Goal: Information Seeking & Learning: Find specific page/section

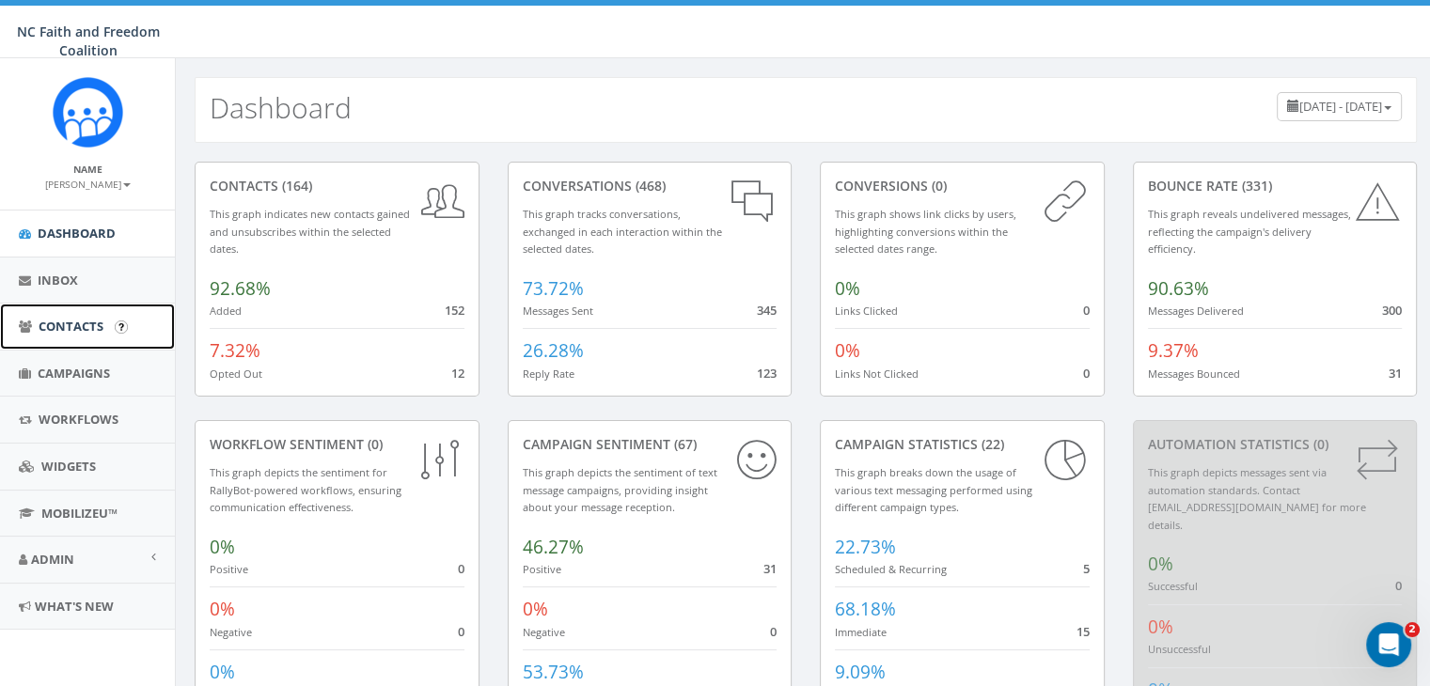
click at [77, 326] on span "Contacts" at bounding box center [71, 326] width 65 height 17
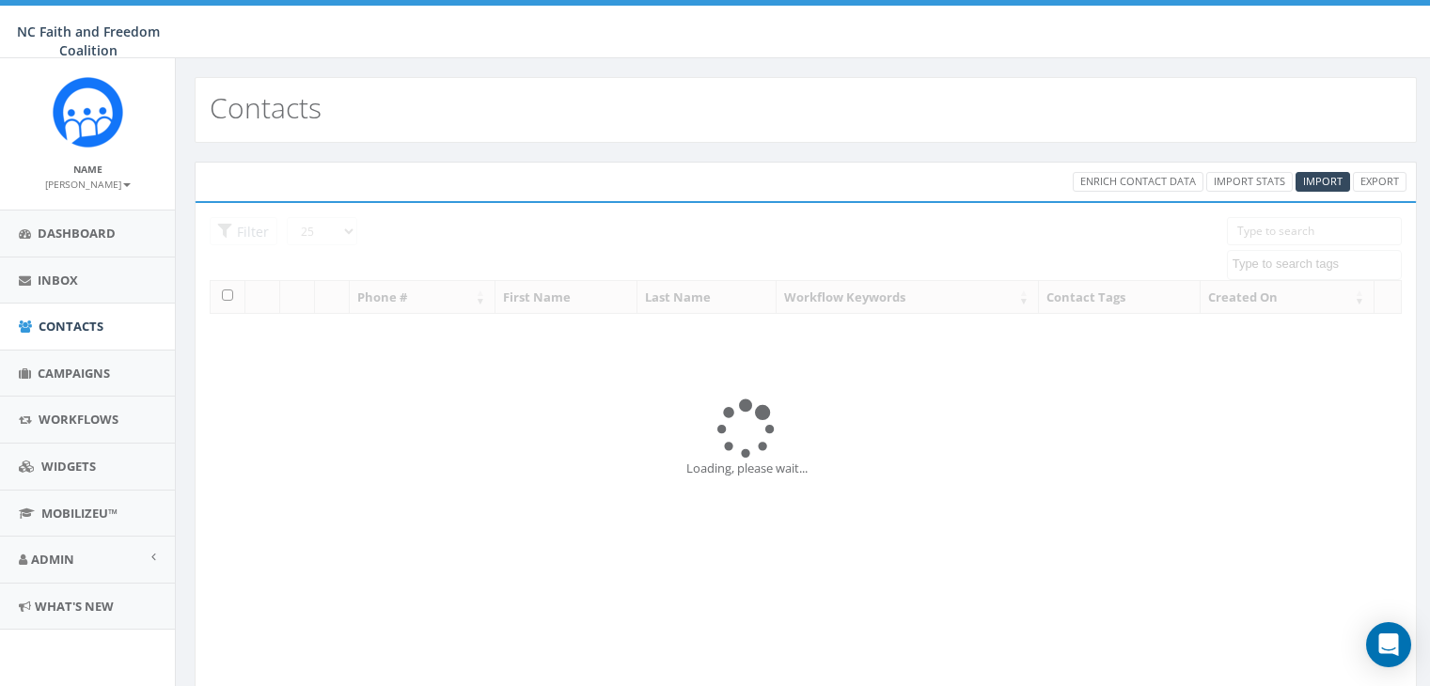
select select
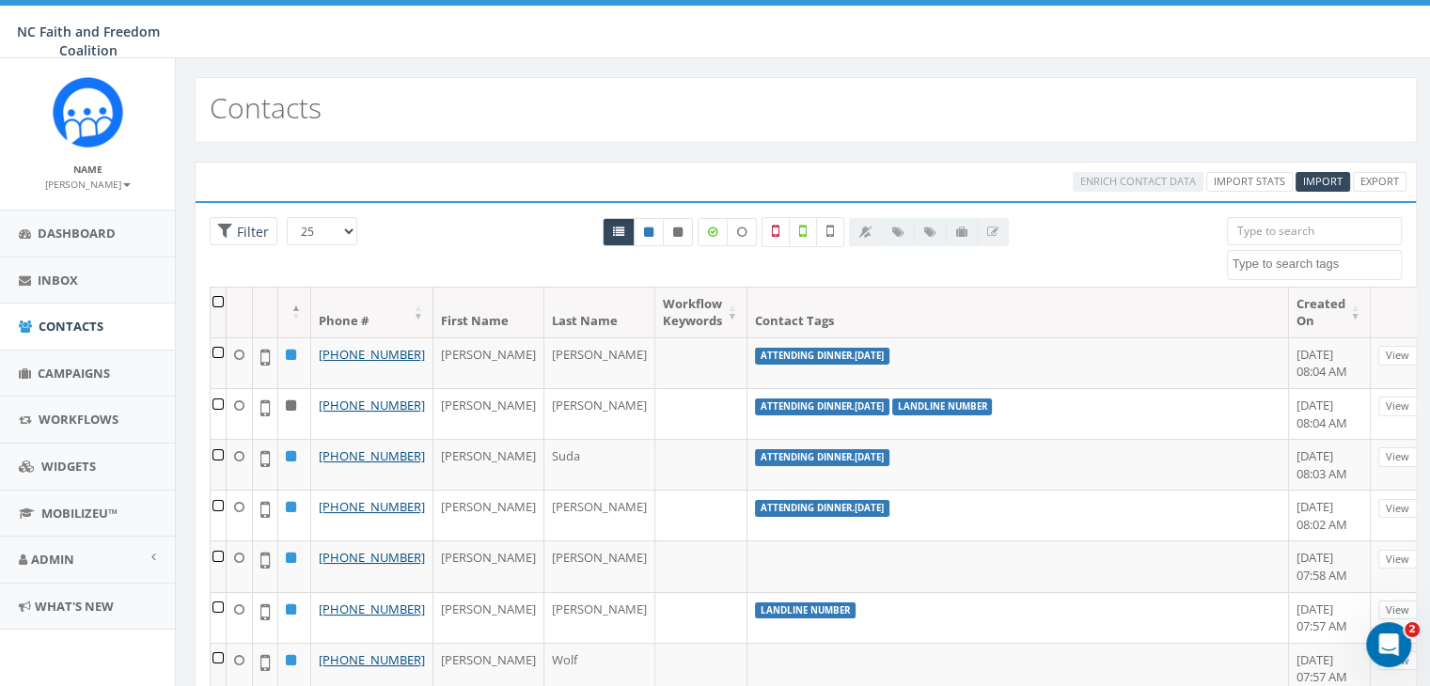
click at [1272, 227] on input "search" at bounding box center [1314, 231] width 175 height 28
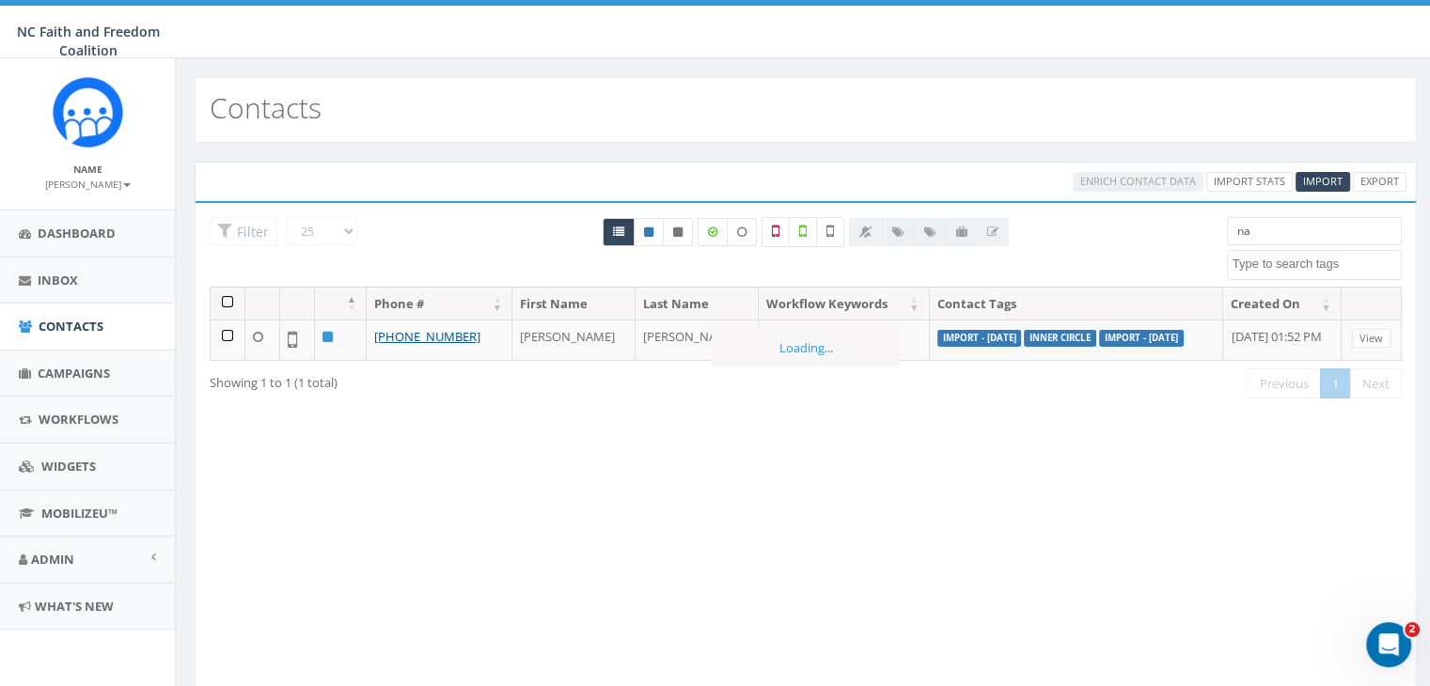
type input "n"
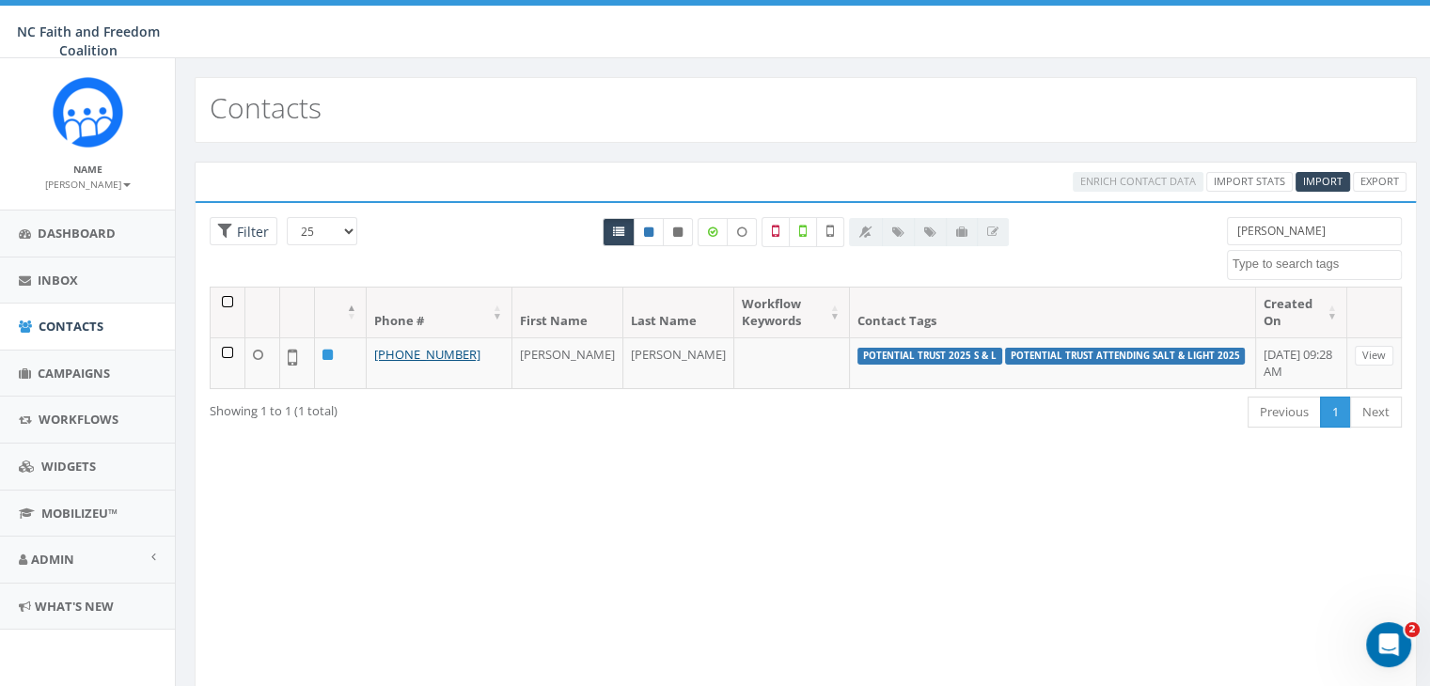
type input "henry"
click at [77, 372] on span "Campaigns" at bounding box center [74, 373] width 72 height 17
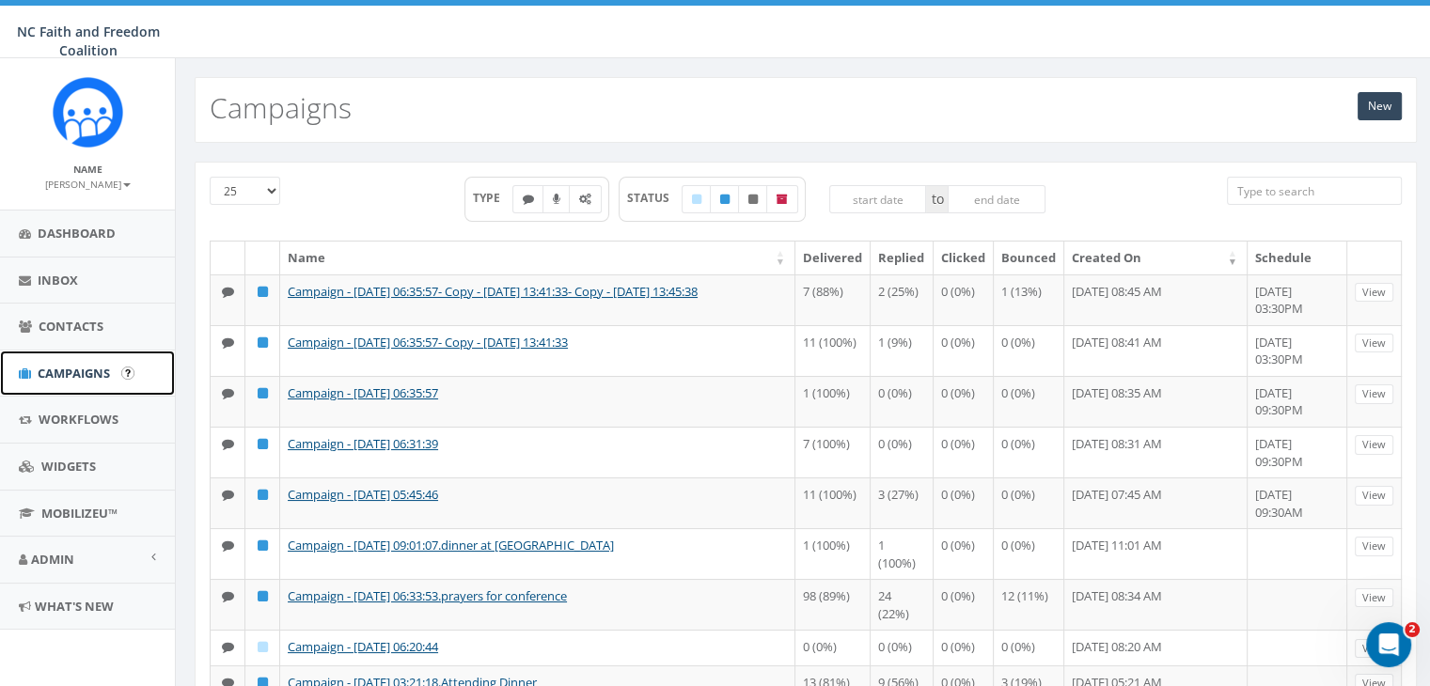
click at [82, 371] on span "Campaigns" at bounding box center [74, 373] width 72 height 17
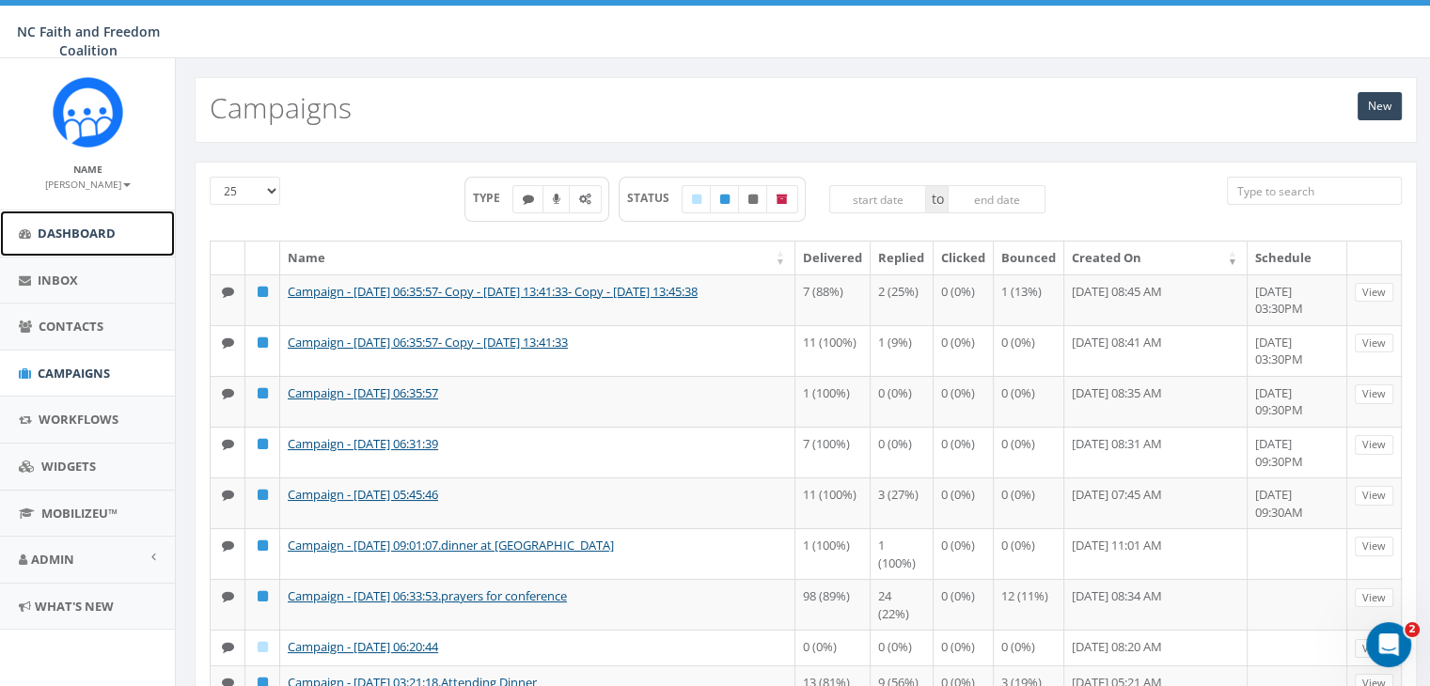
click at [97, 235] on span "Dashboard" at bounding box center [77, 233] width 78 height 17
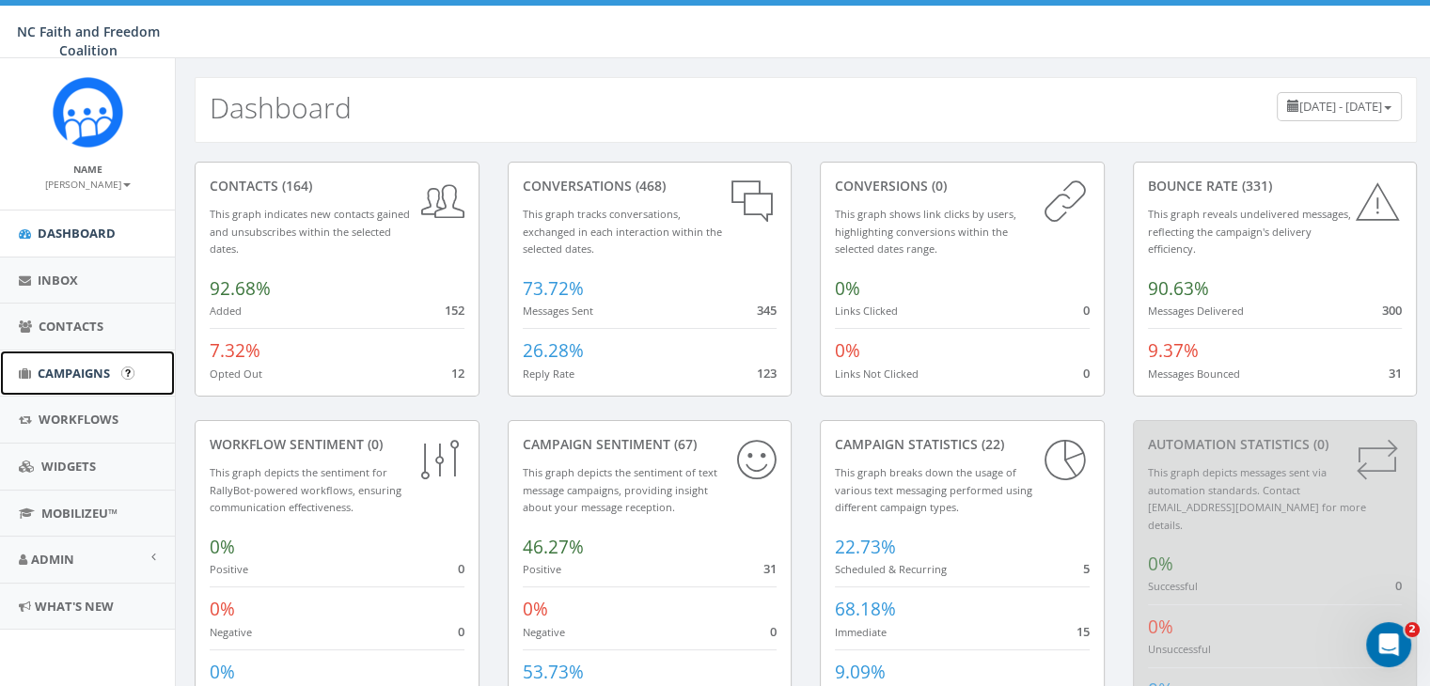
click at [60, 365] on span "Campaigns" at bounding box center [74, 373] width 72 height 17
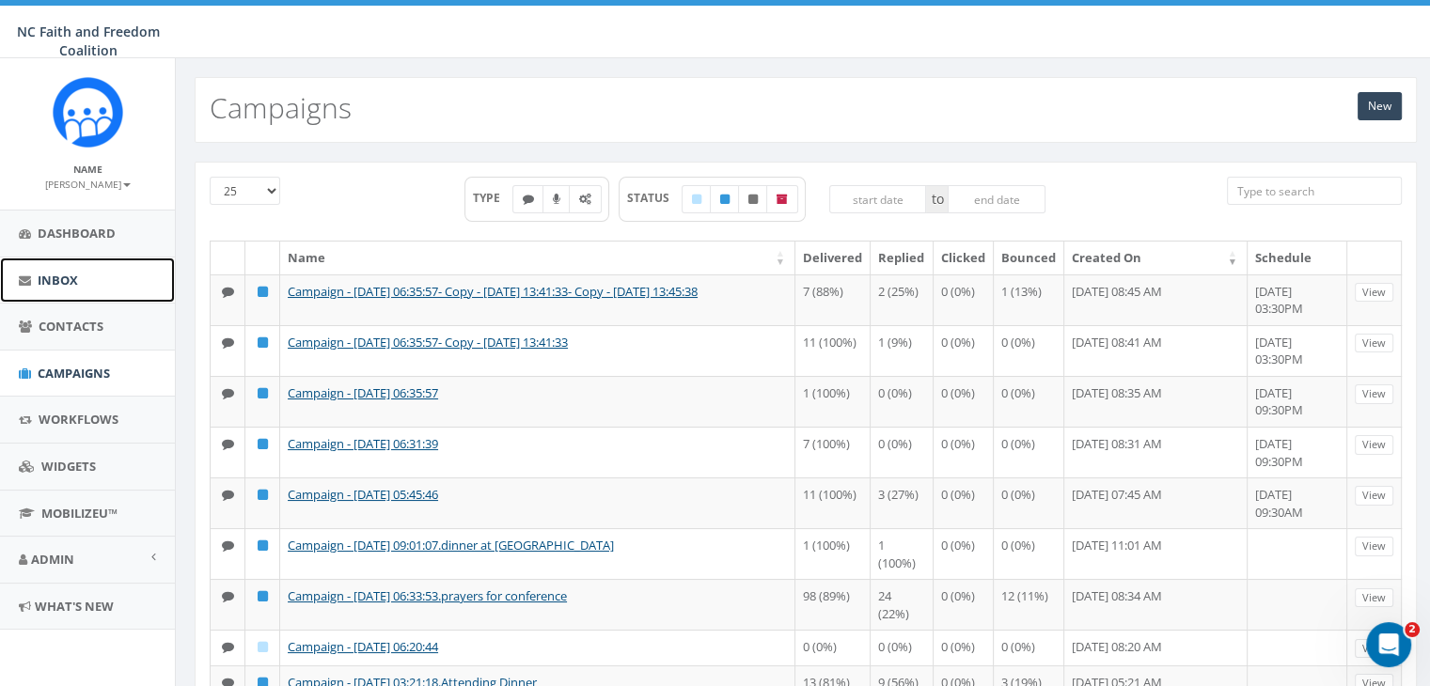
click at [74, 288] on link "Inbox" at bounding box center [87, 281] width 175 height 46
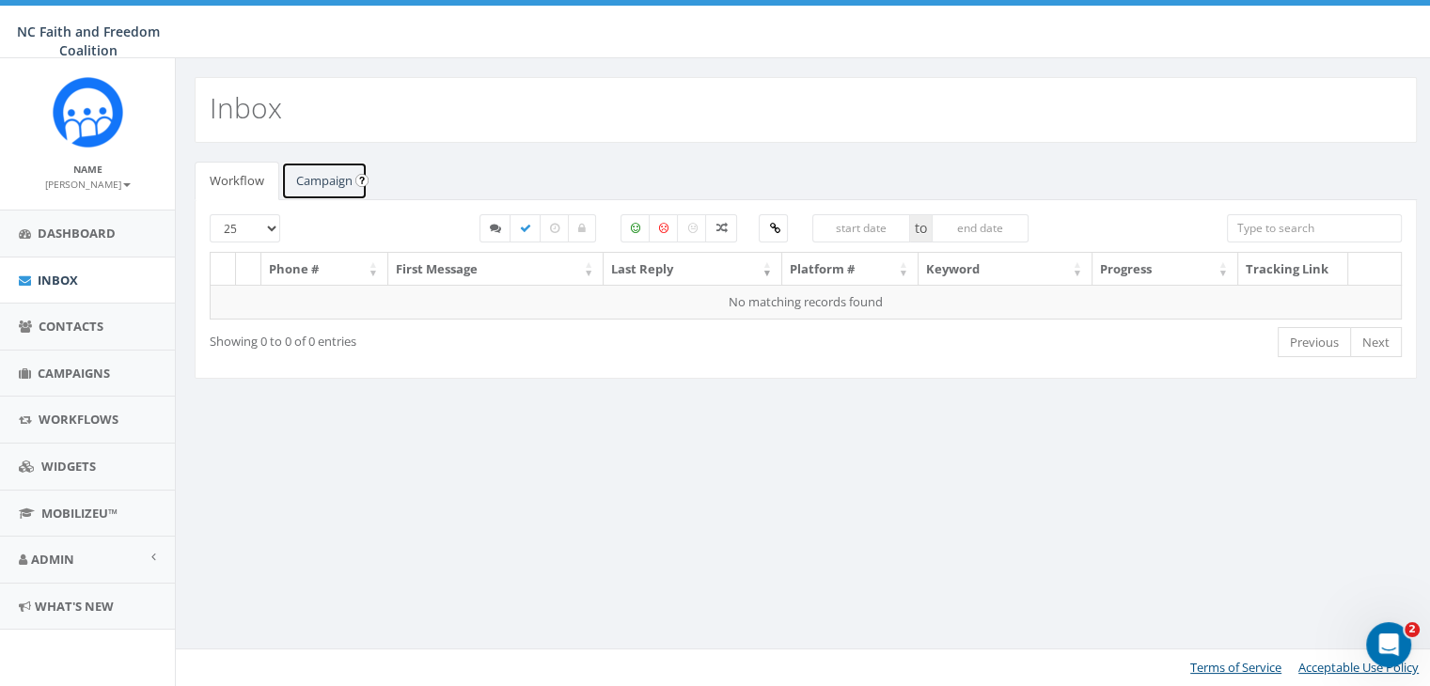
click at [320, 182] on link "Campaign" at bounding box center [324, 181] width 87 height 39
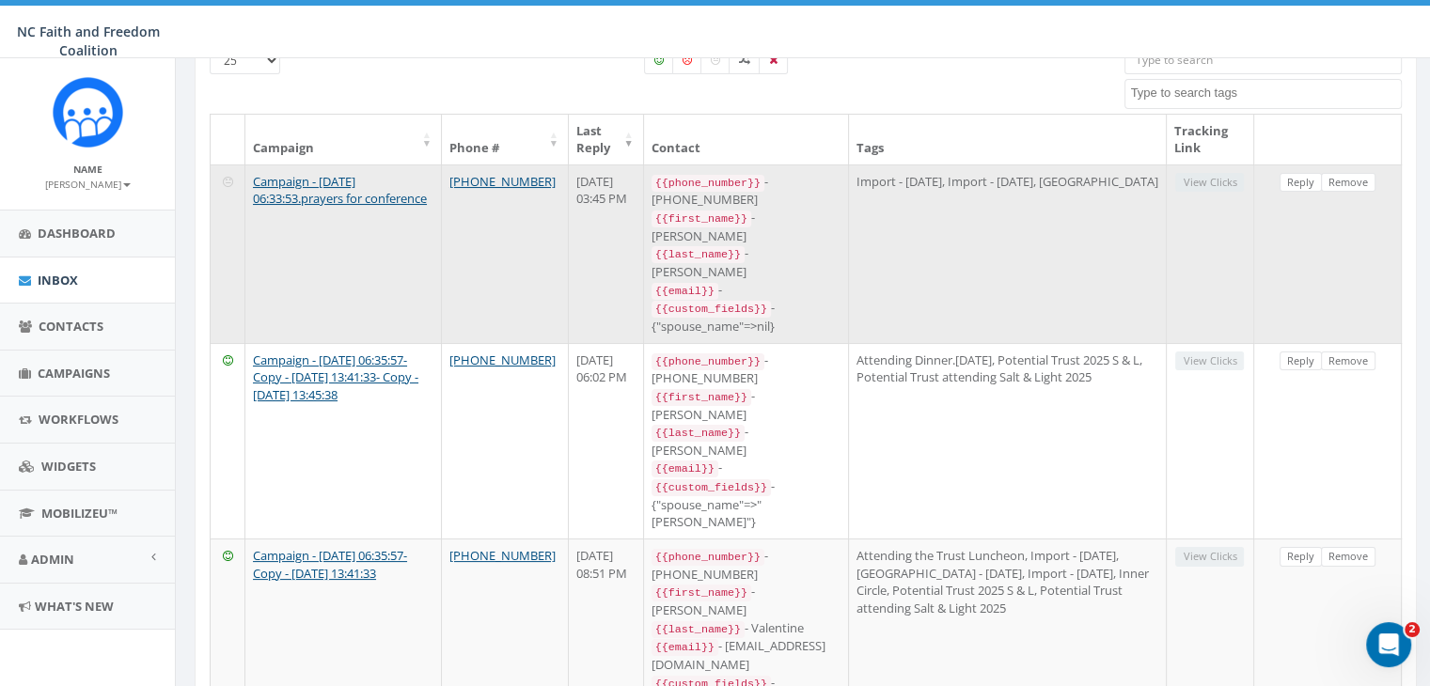
scroll to position [169, 0]
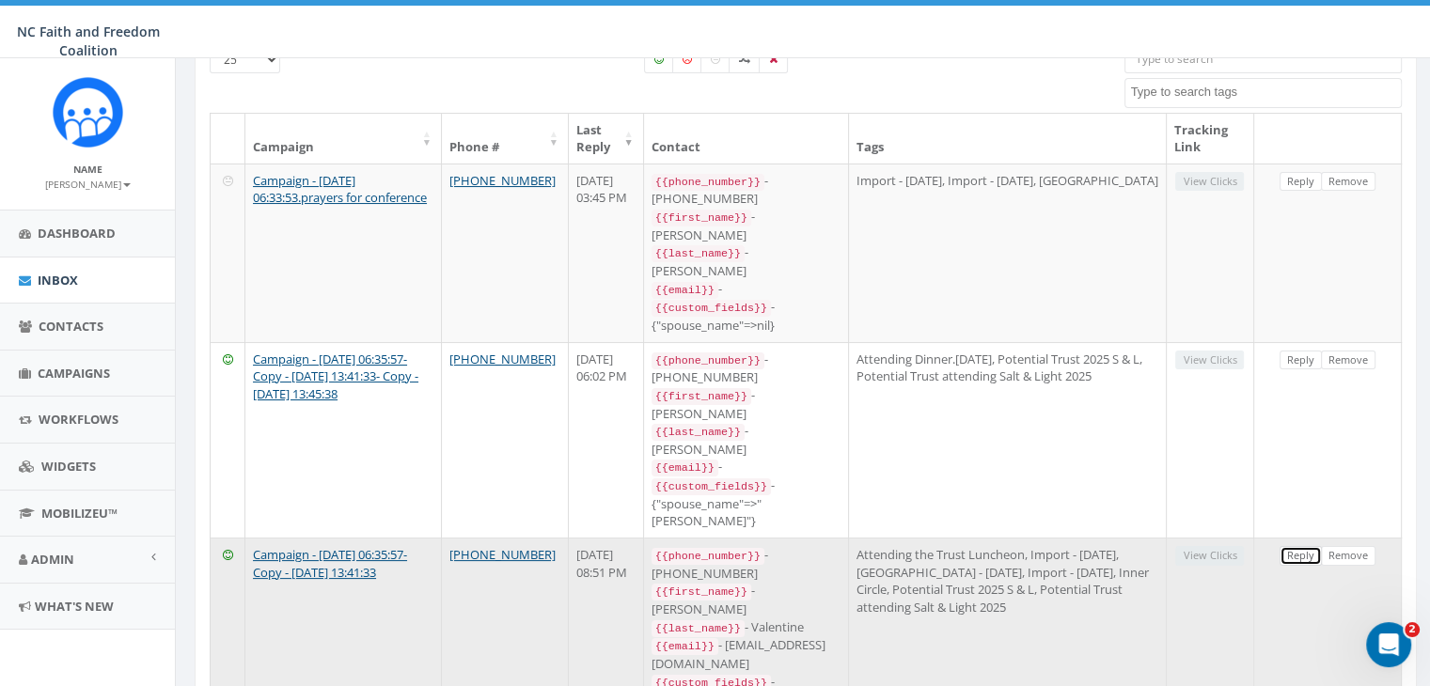
click at [1304, 546] on link "Reply" at bounding box center [1301, 556] width 42 height 20
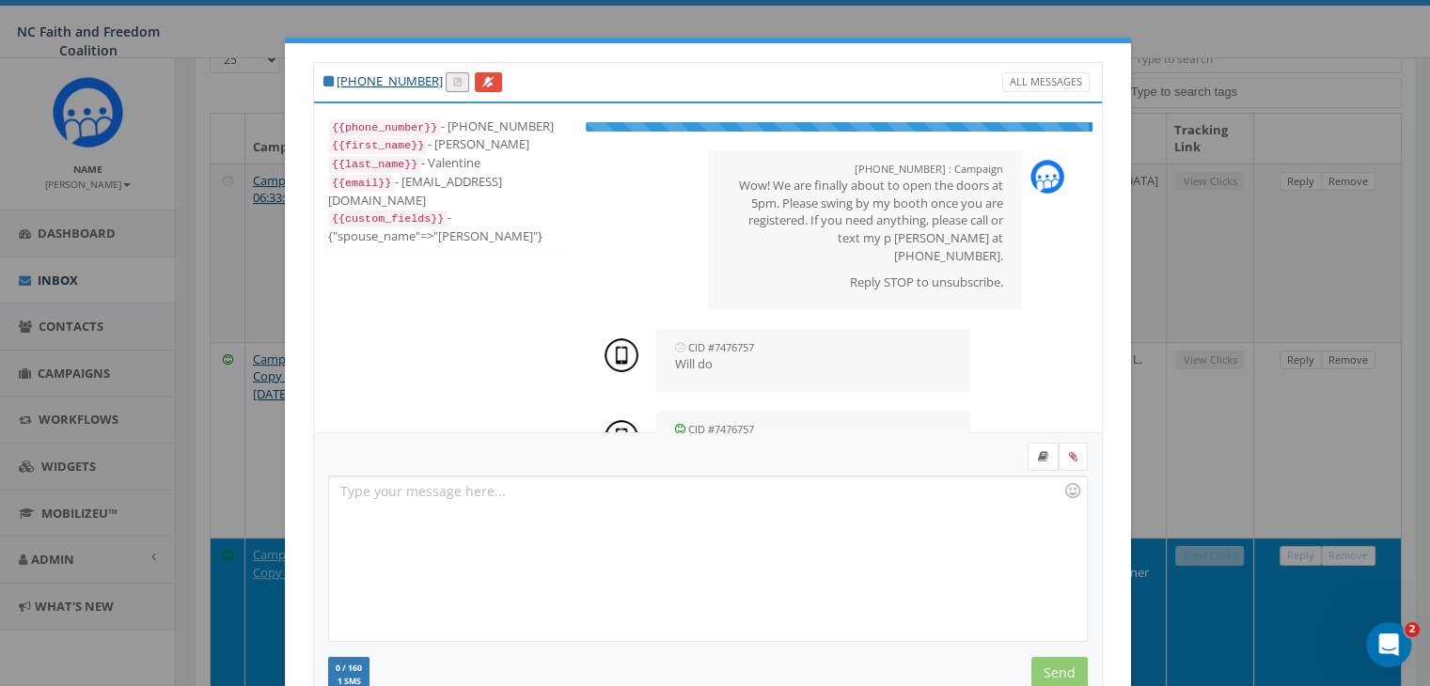
scroll to position [93, 0]
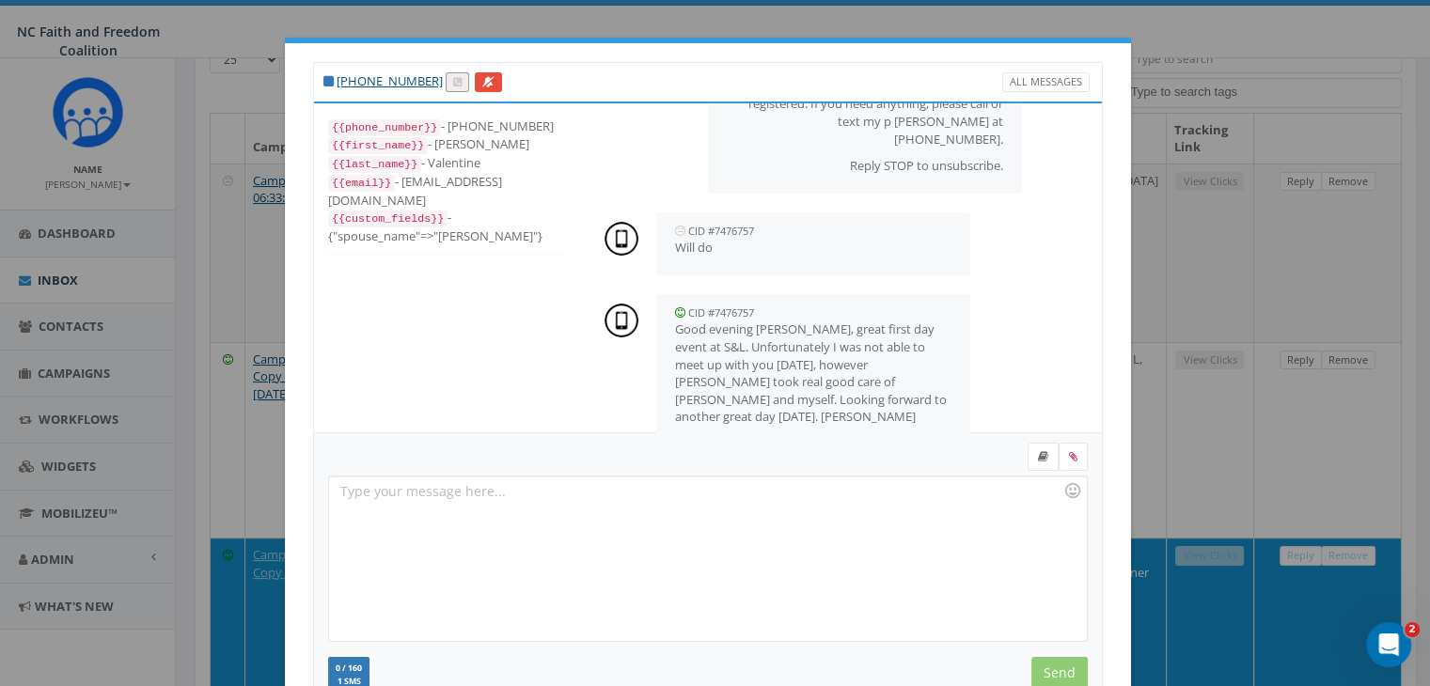
click at [1254, 261] on div "+1 443-386-6550 All Messages {{phone_number}} - +14433866550 {{first_name}} - R…" at bounding box center [715, 343] width 1430 height 686
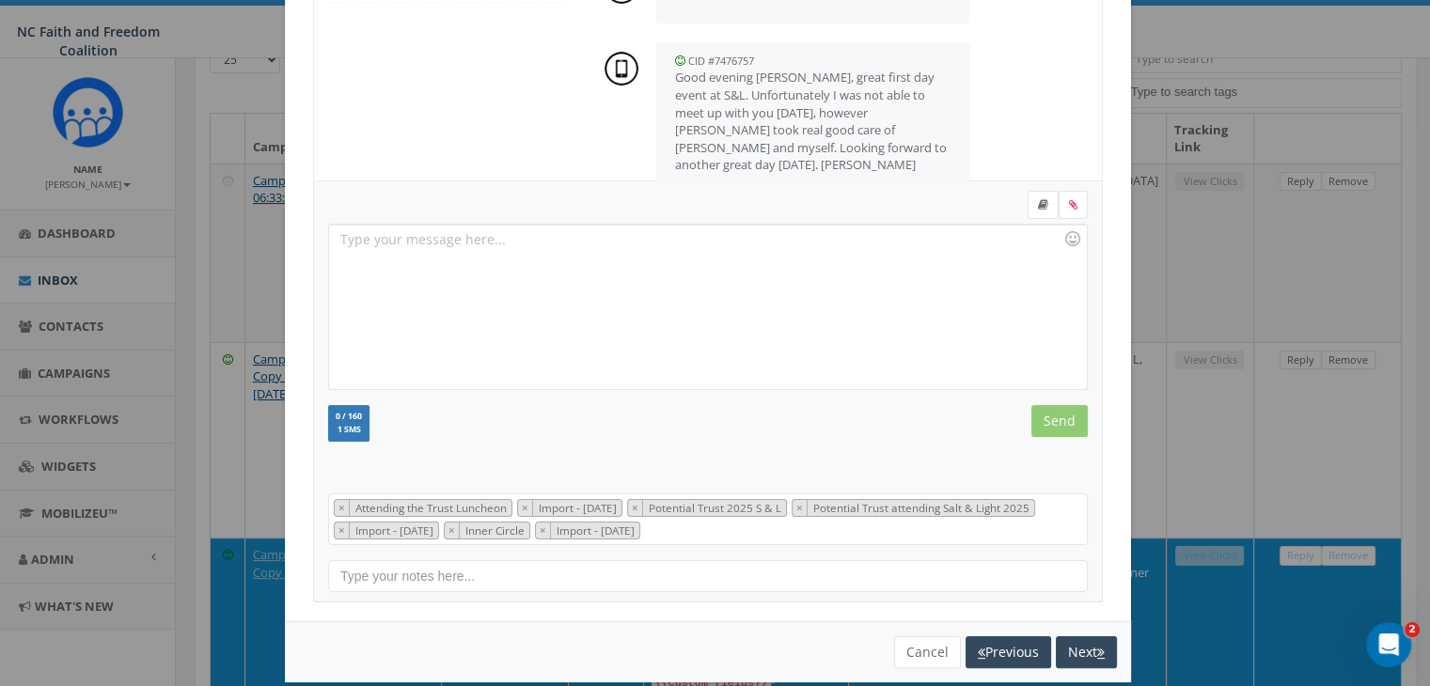
scroll to position [270, 0]
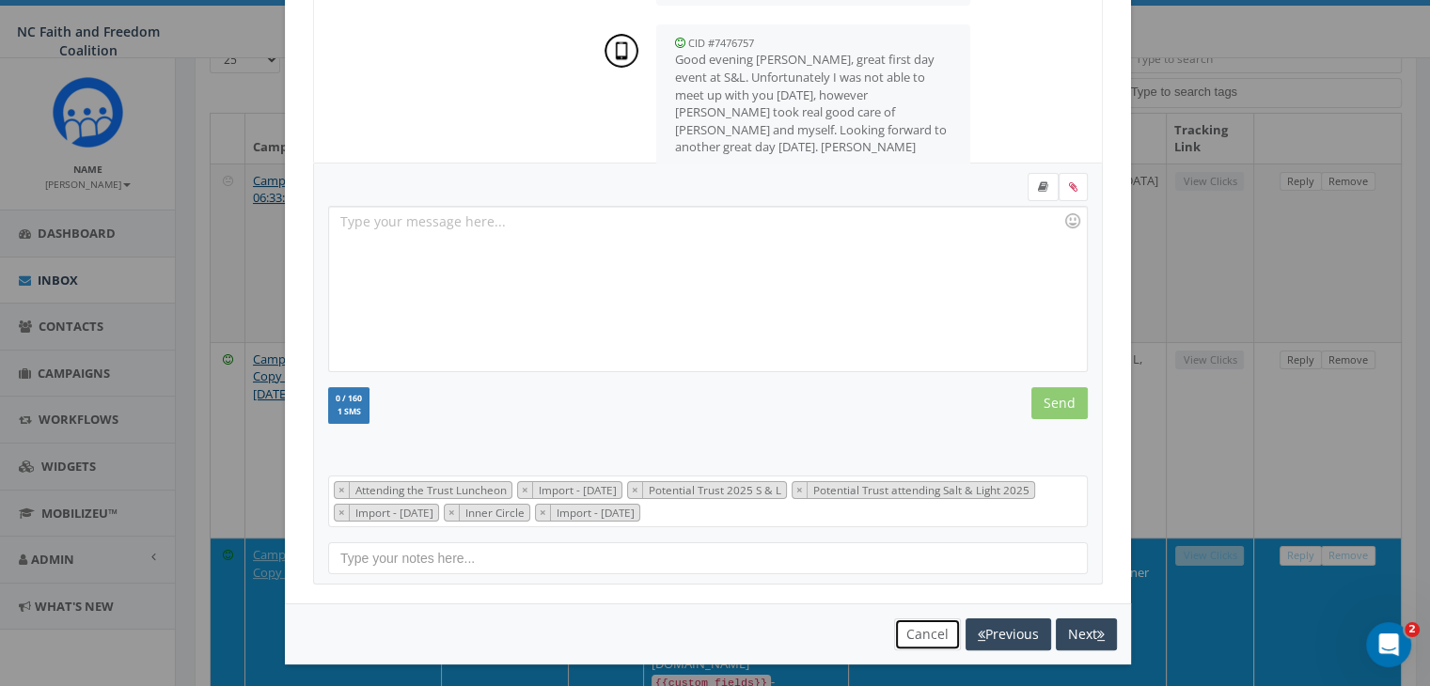
click at [931, 632] on button "Cancel" at bounding box center [927, 635] width 67 height 32
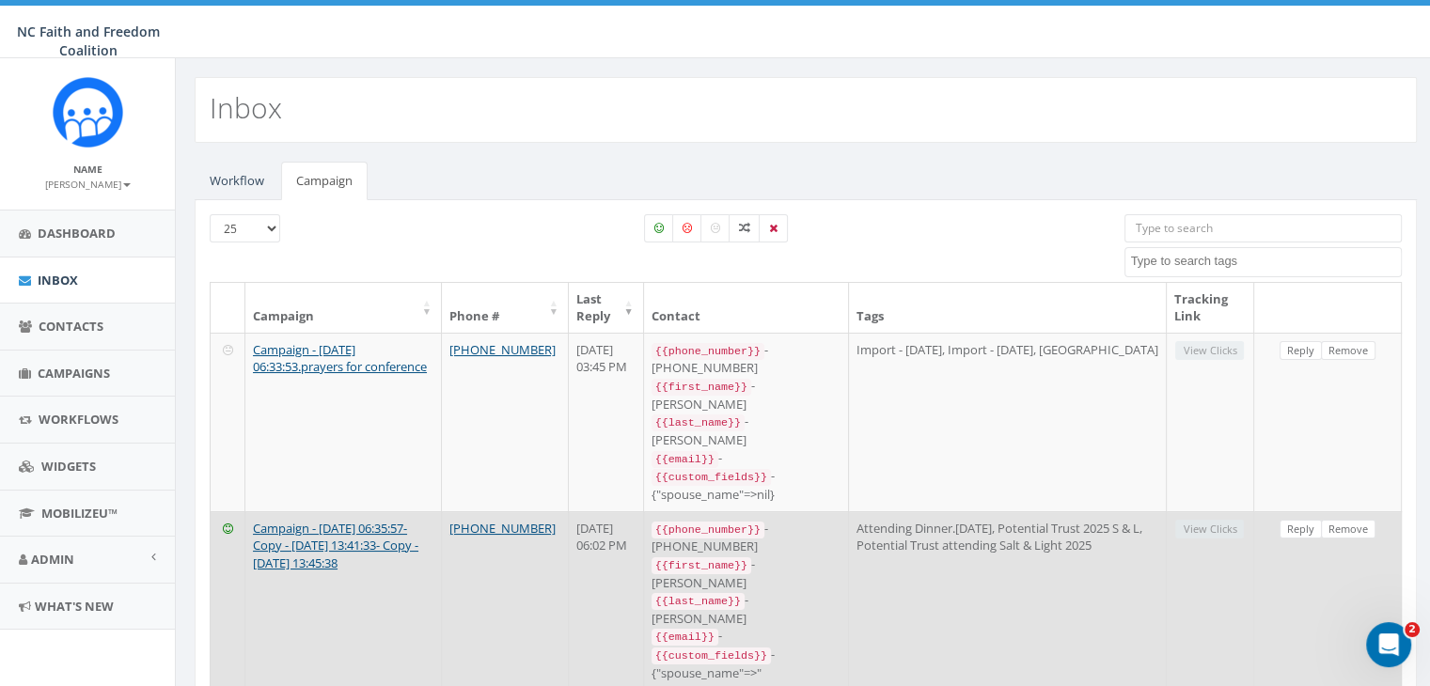
scroll to position [0, 0]
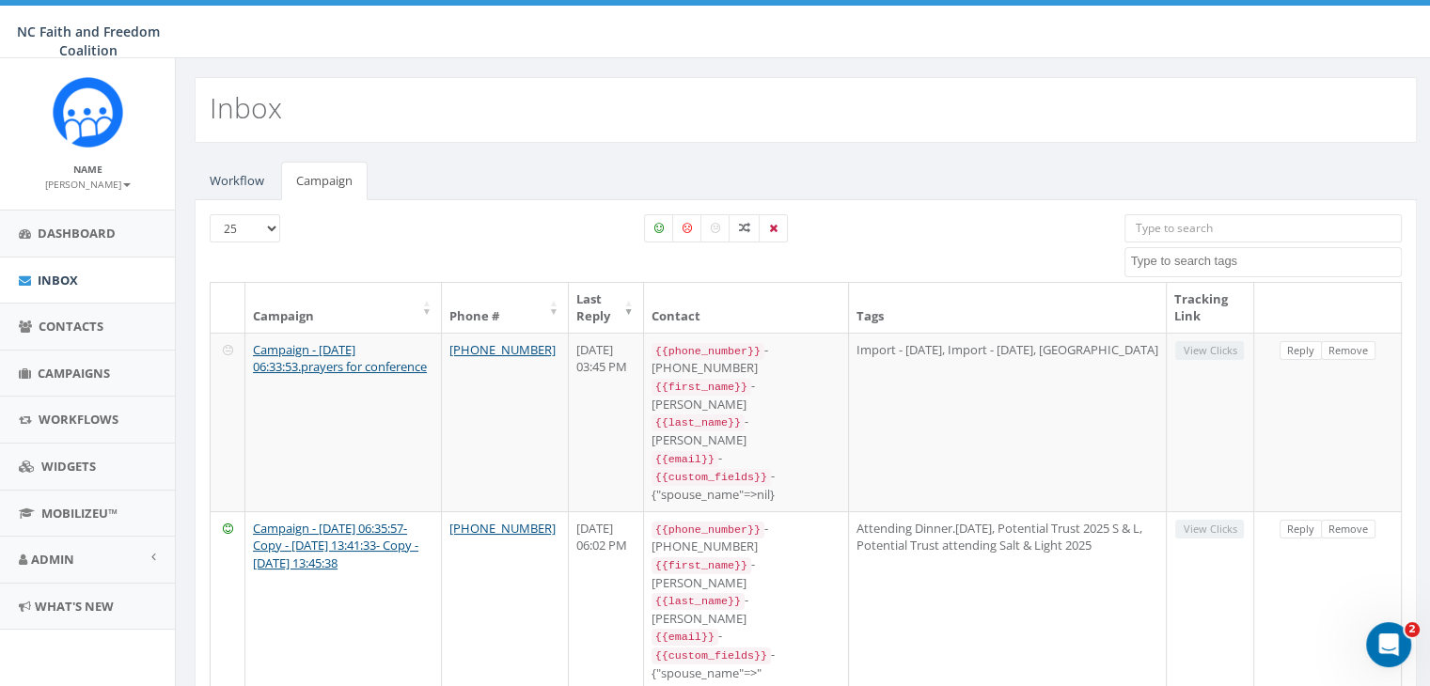
click at [1176, 226] on input "search" at bounding box center [1263, 228] width 277 height 28
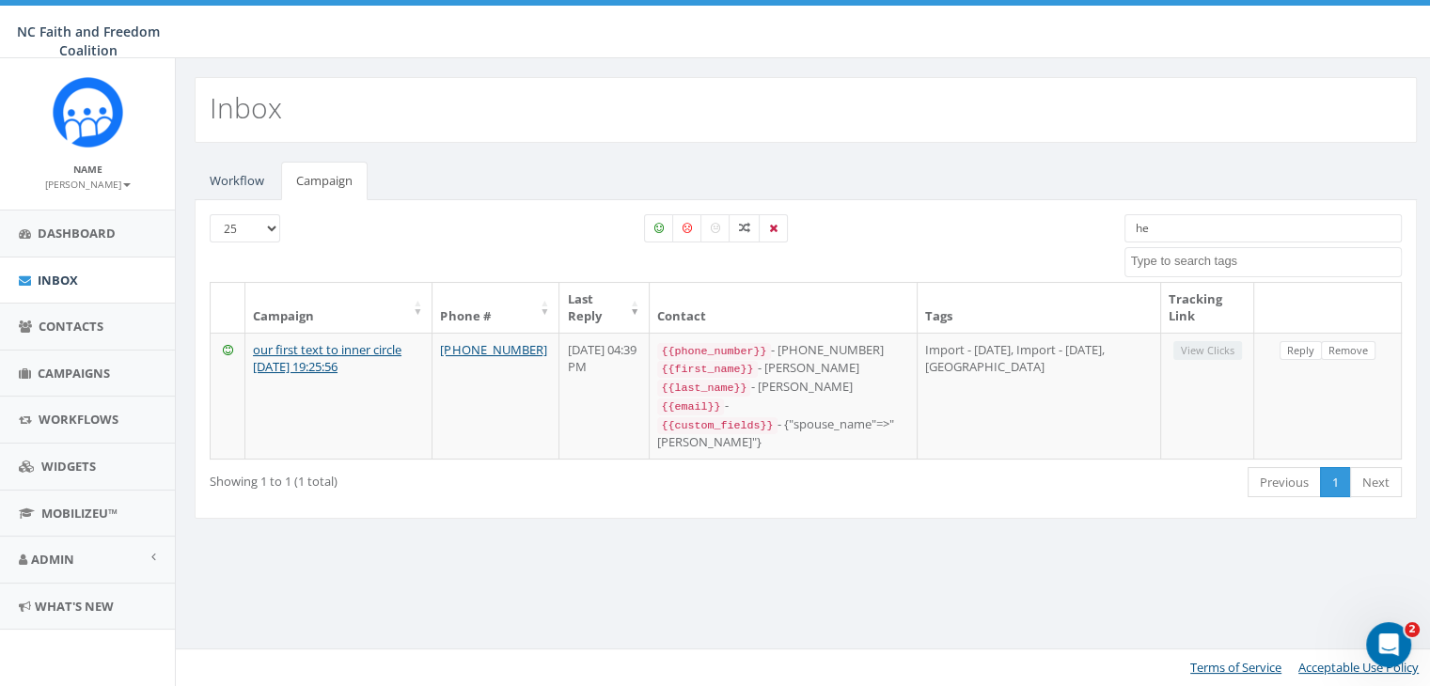
type input "h"
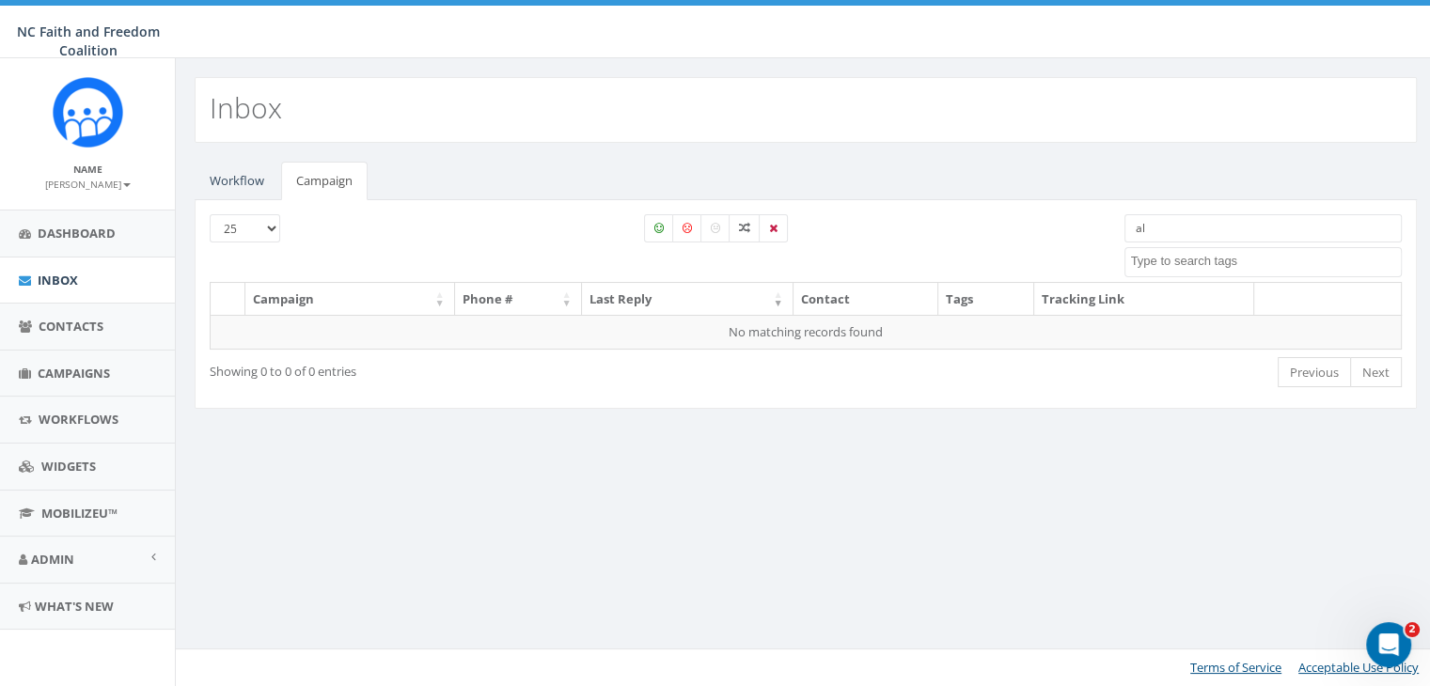
type input "a"
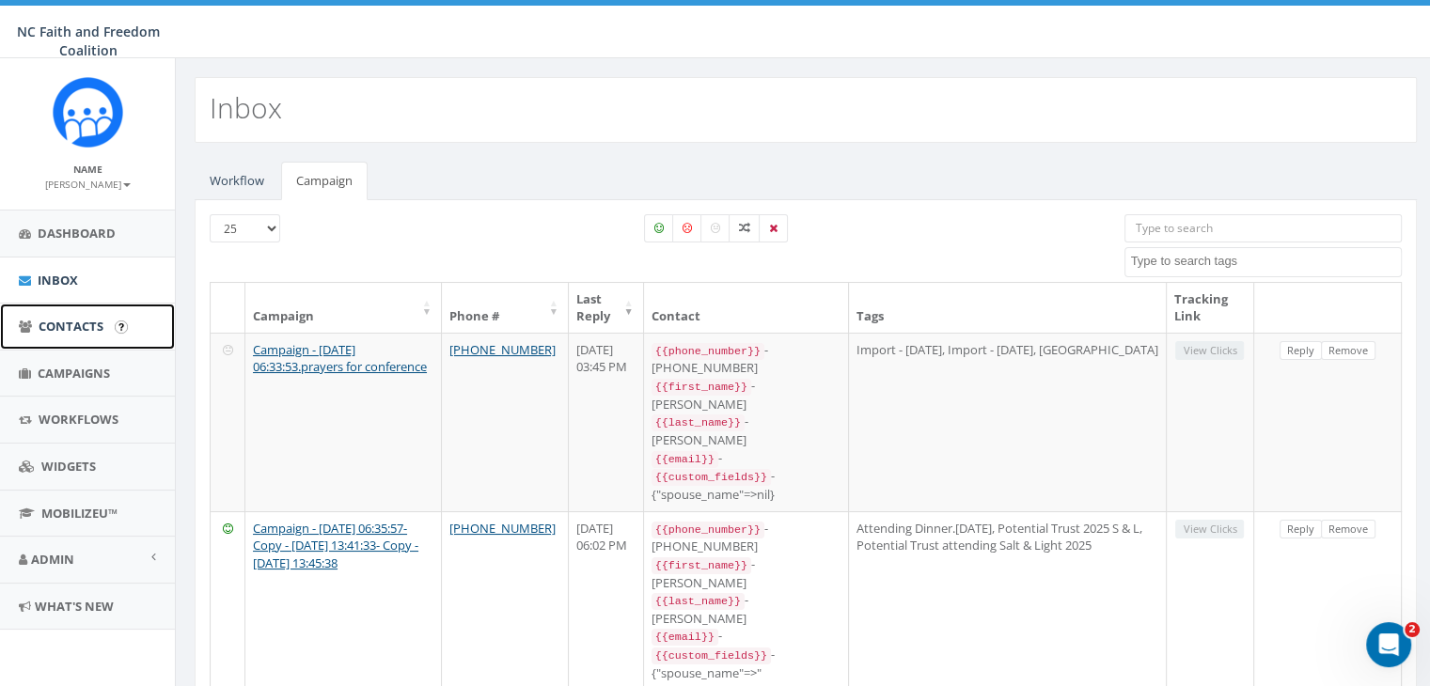
click at [90, 318] on span "Contacts" at bounding box center [71, 326] width 65 height 17
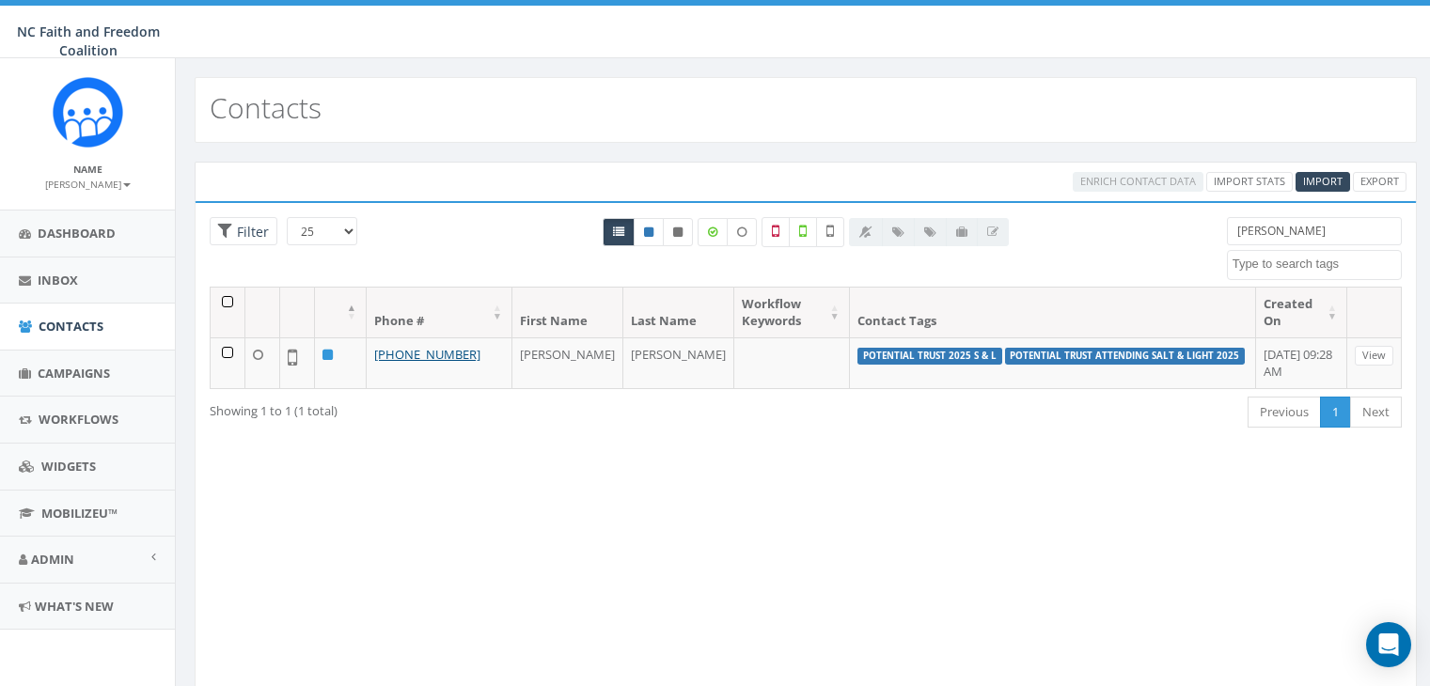
select select
click at [1313, 230] on input "[PERSON_NAME]" at bounding box center [1314, 231] width 175 height 28
type input "h"
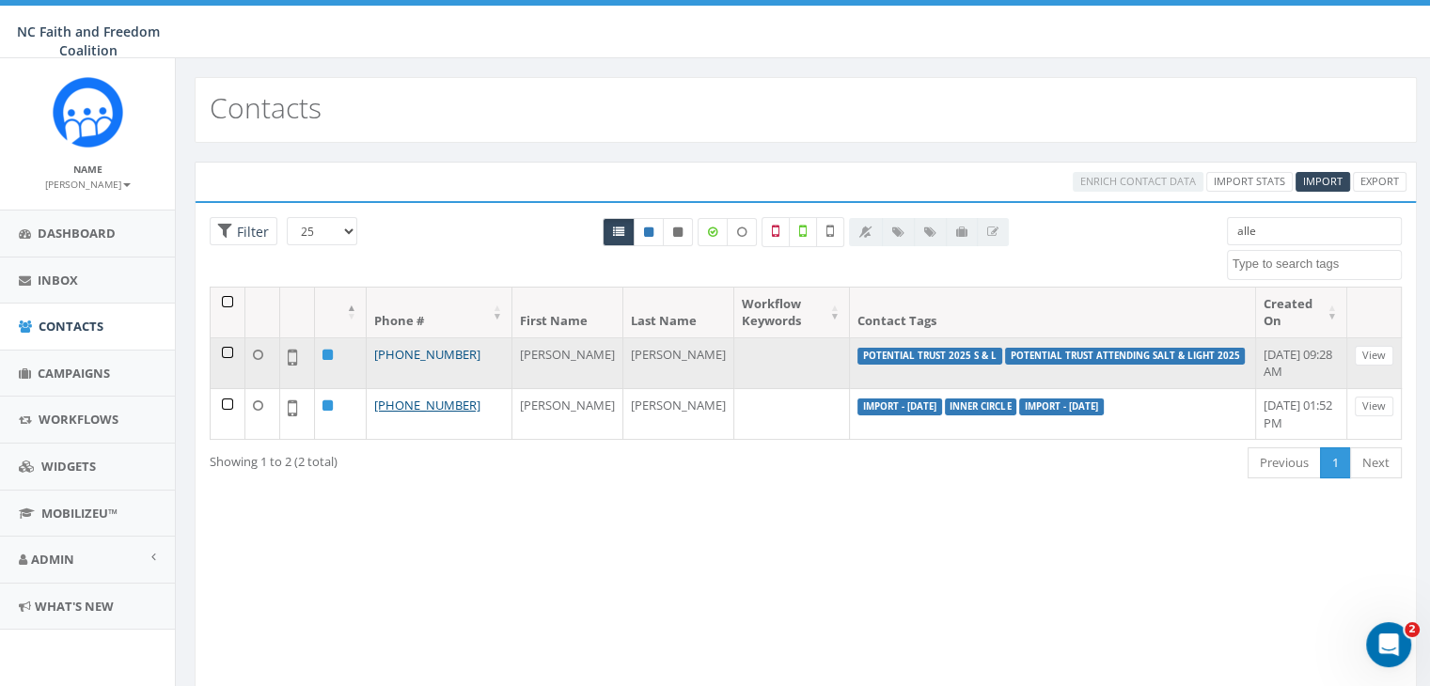
type input "alle"
click at [435, 346] on link "[PHONE_NUMBER]" at bounding box center [427, 354] width 106 height 17
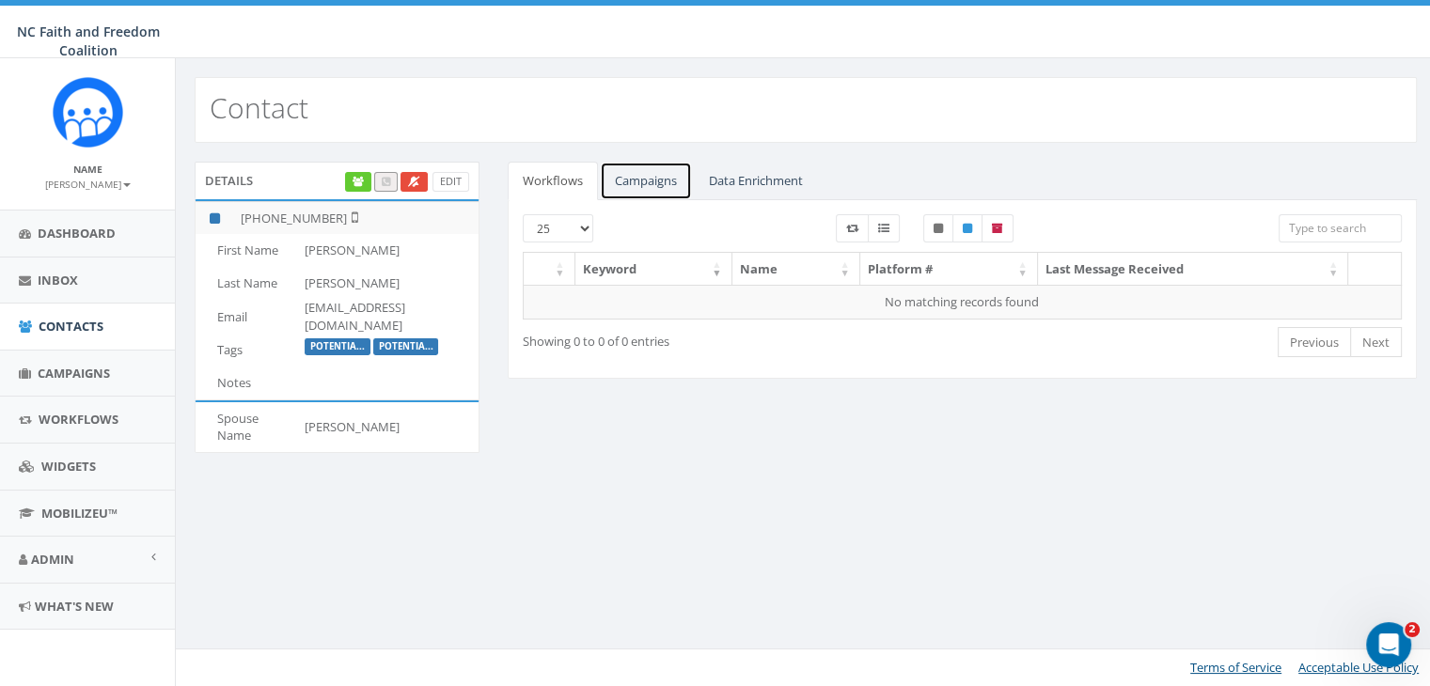
click at [666, 184] on link "Campaigns" at bounding box center [646, 181] width 92 height 39
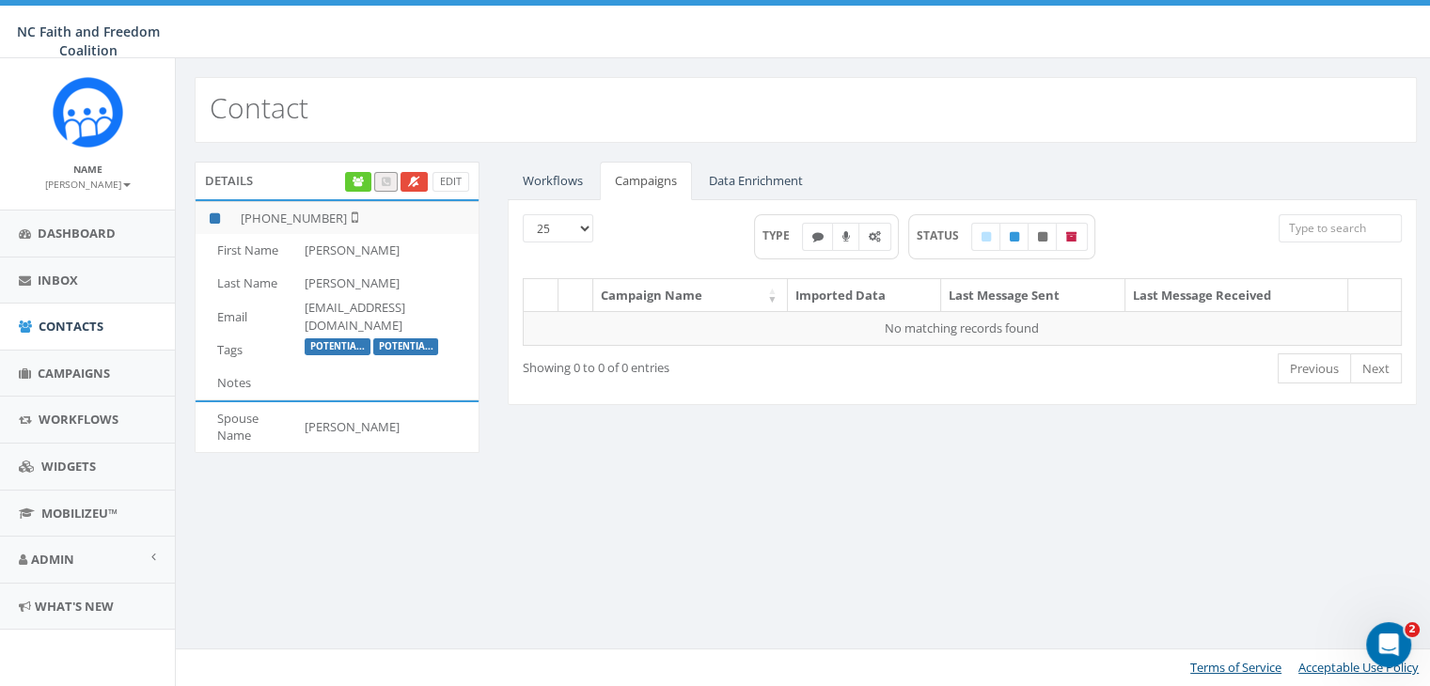
click at [1317, 230] on input "search" at bounding box center [1340, 228] width 123 height 28
type input "a"
click at [545, 174] on link "Workflows" at bounding box center [553, 181] width 90 height 39
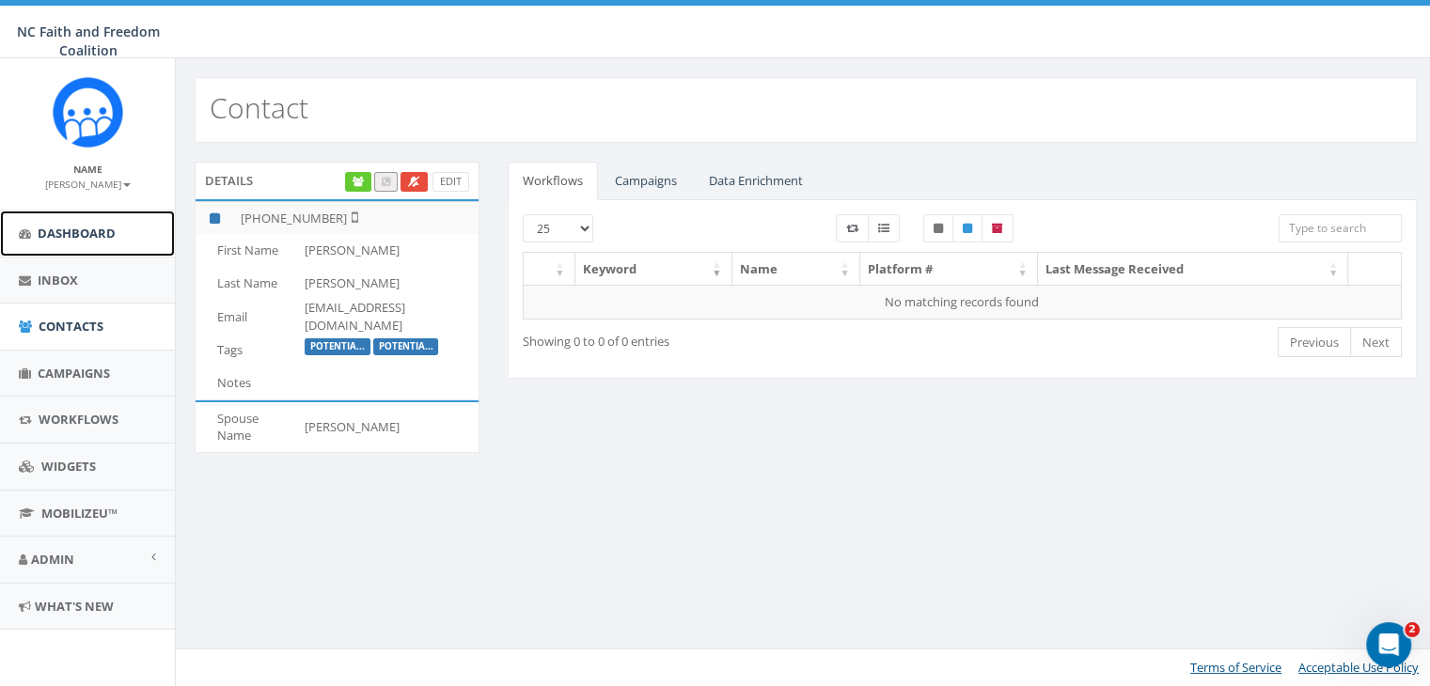
click at [61, 229] on span "Dashboard" at bounding box center [77, 233] width 78 height 17
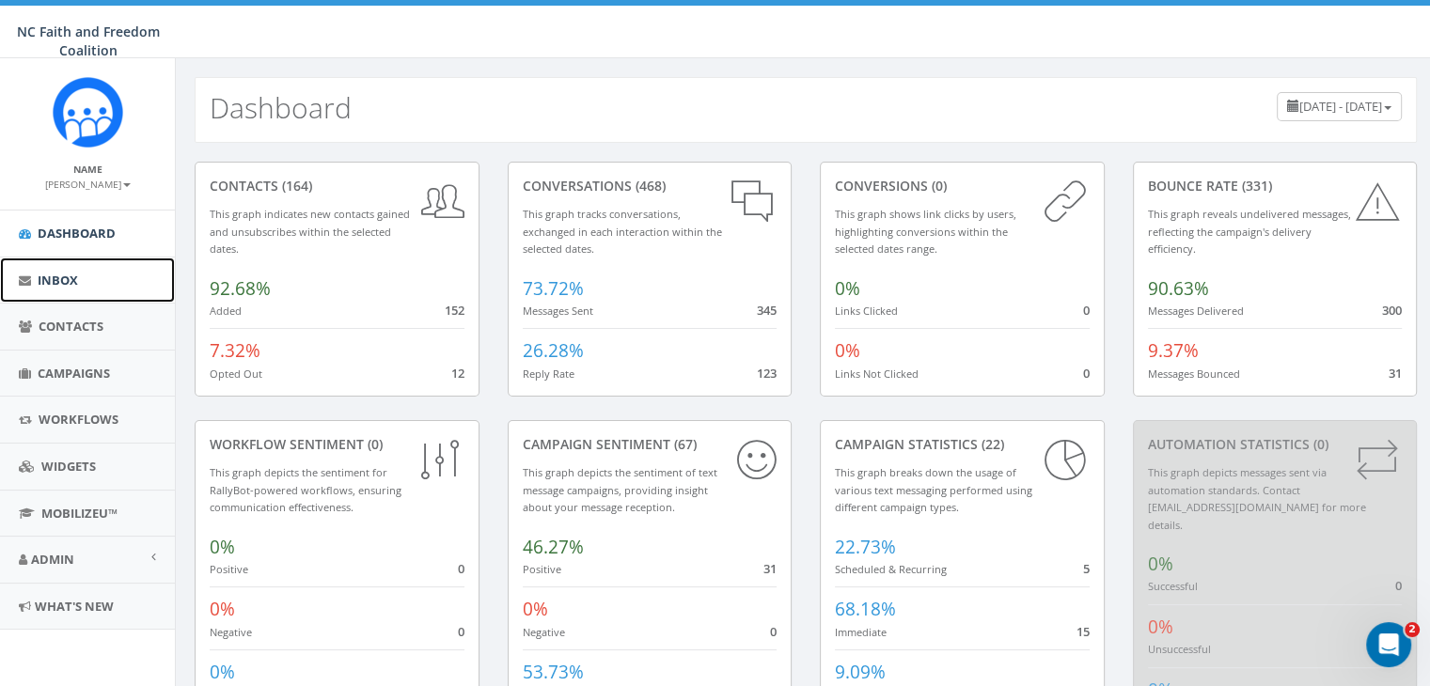
click at [48, 270] on link "Inbox" at bounding box center [87, 281] width 175 height 46
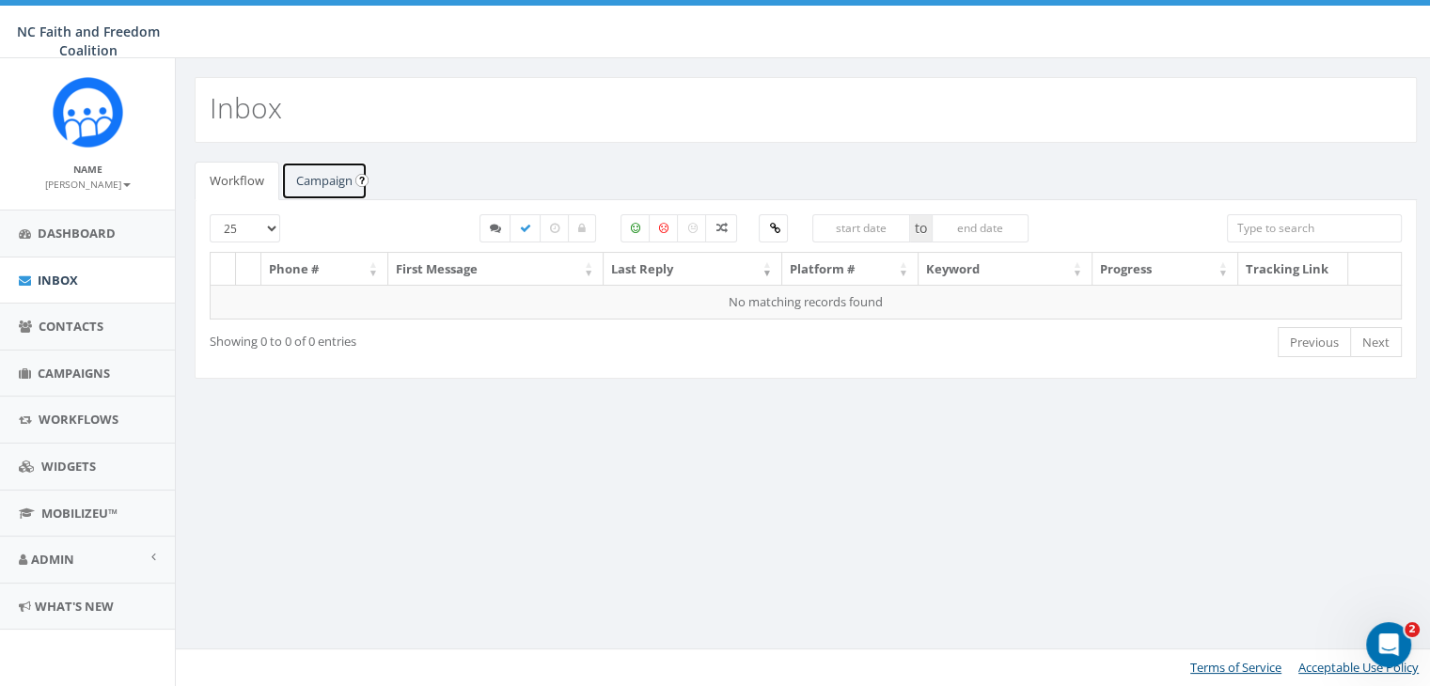
click at [315, 190] on link "Campaign" at bounding box center [324, 181] width 87 height 39
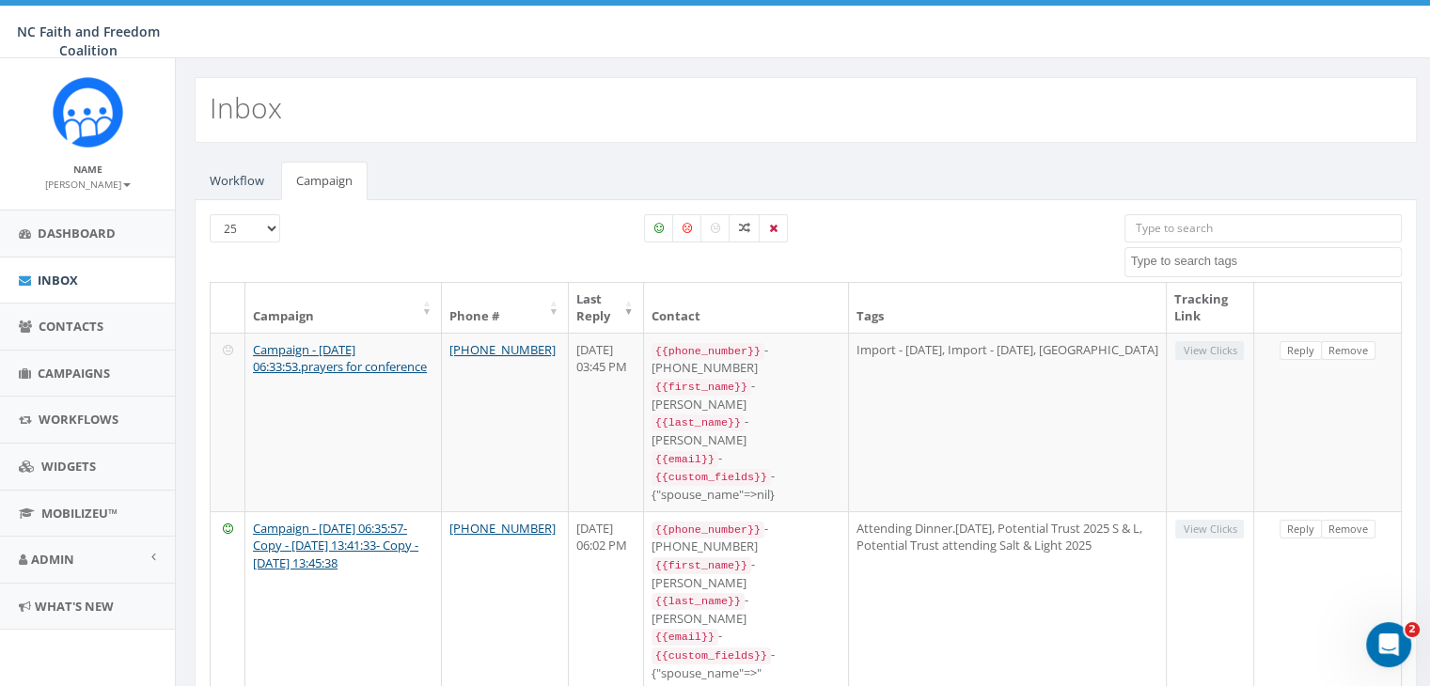
click at [1203, 225] on input "search" at bounding box center [1263, 228] width 277 height 28
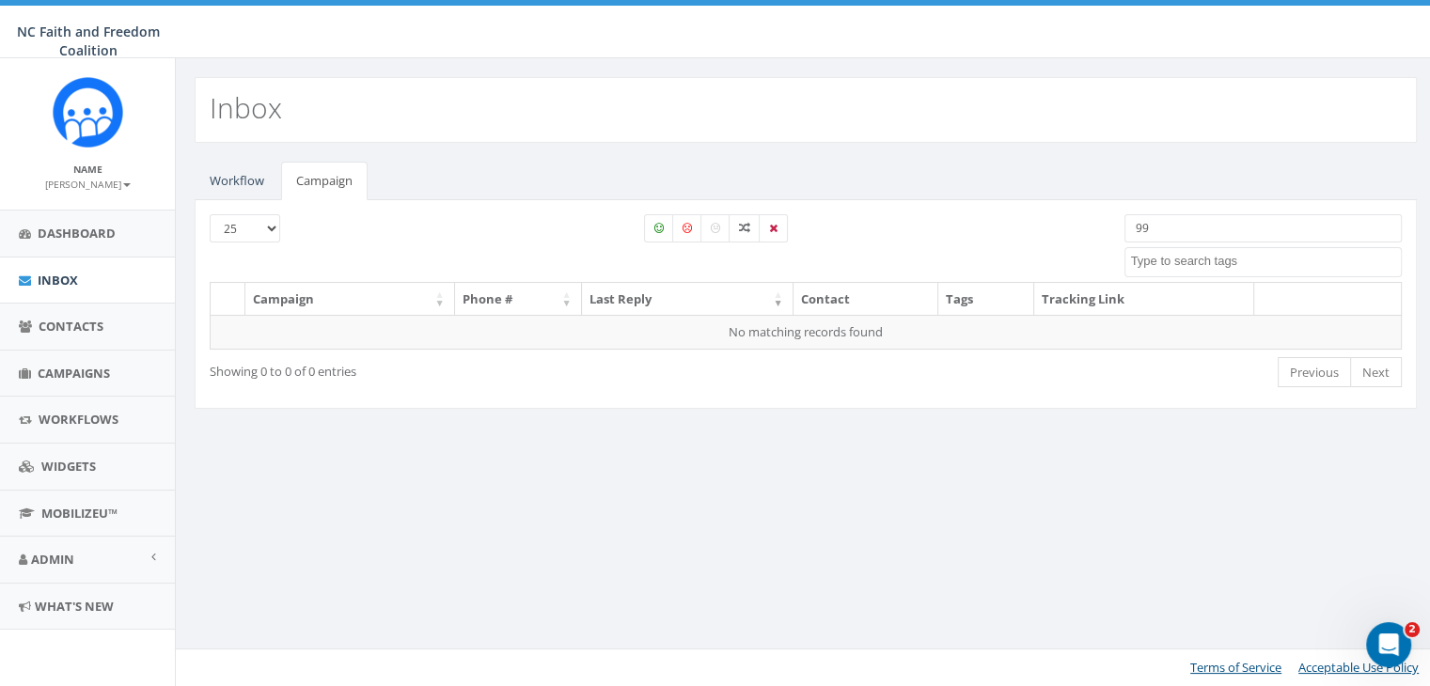
type input "9"
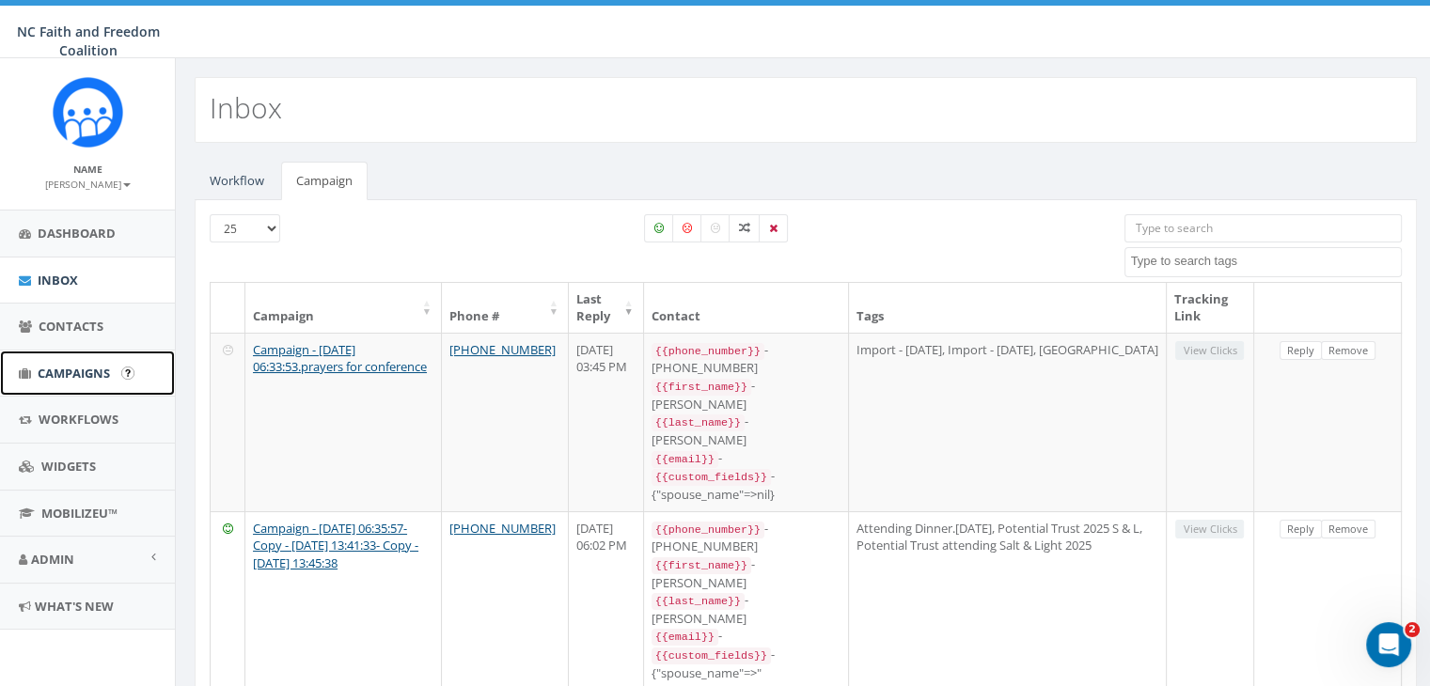
click at [79, 361] on link "Campaigns" at bounding box center [87, 374] width 175 height 46
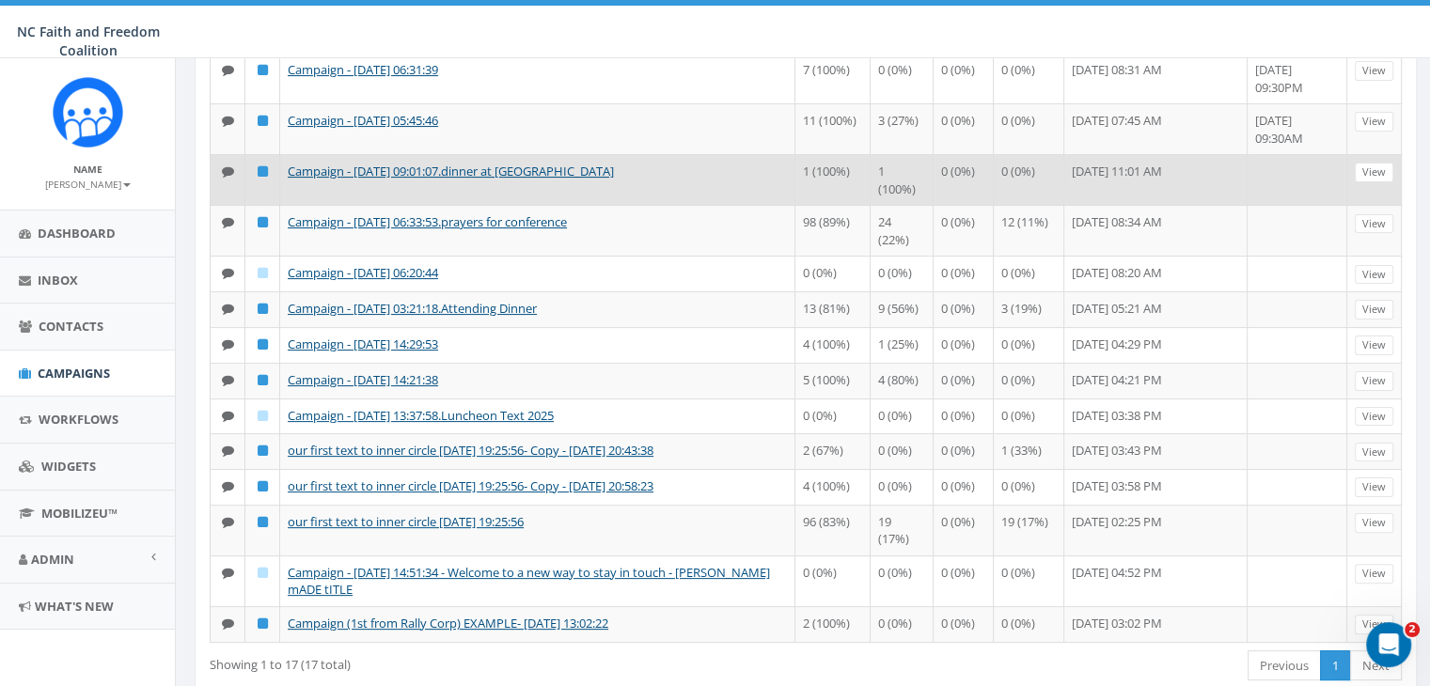
scroll to position [376, 0]
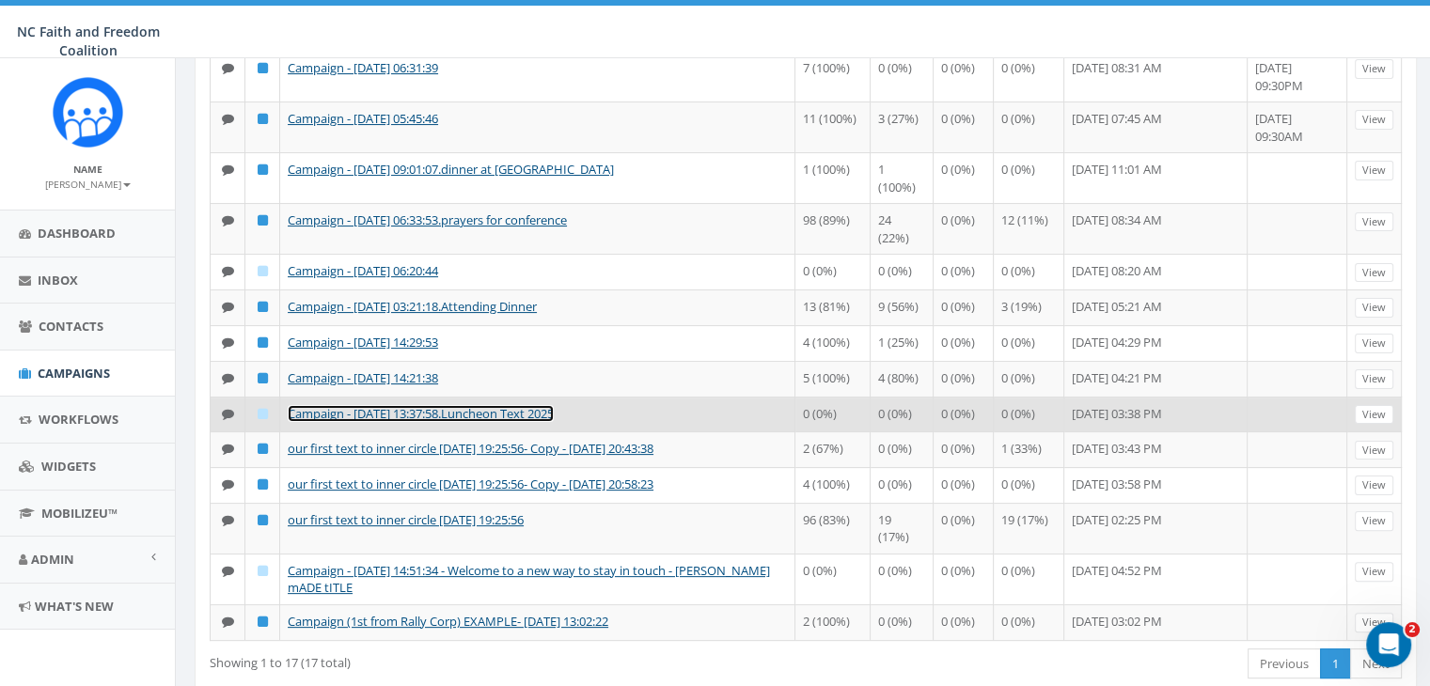
click at [481, 422] on link "Campaign - [DATE] 13:37:58.Luncheon Text 2025" at bounding box center [421, 413] width 266 height 17
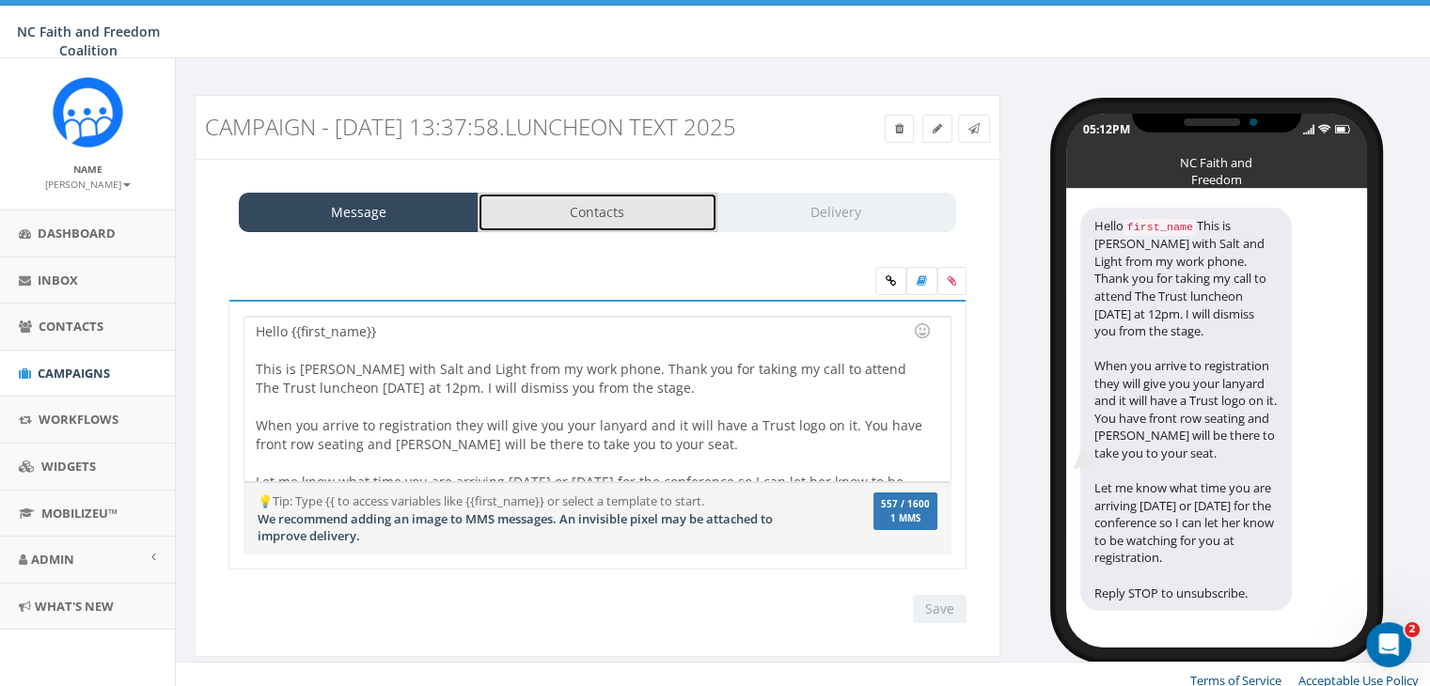
click at [571, 232] on link "Contacts" at bounding box center [598, 212] width 240 height 39
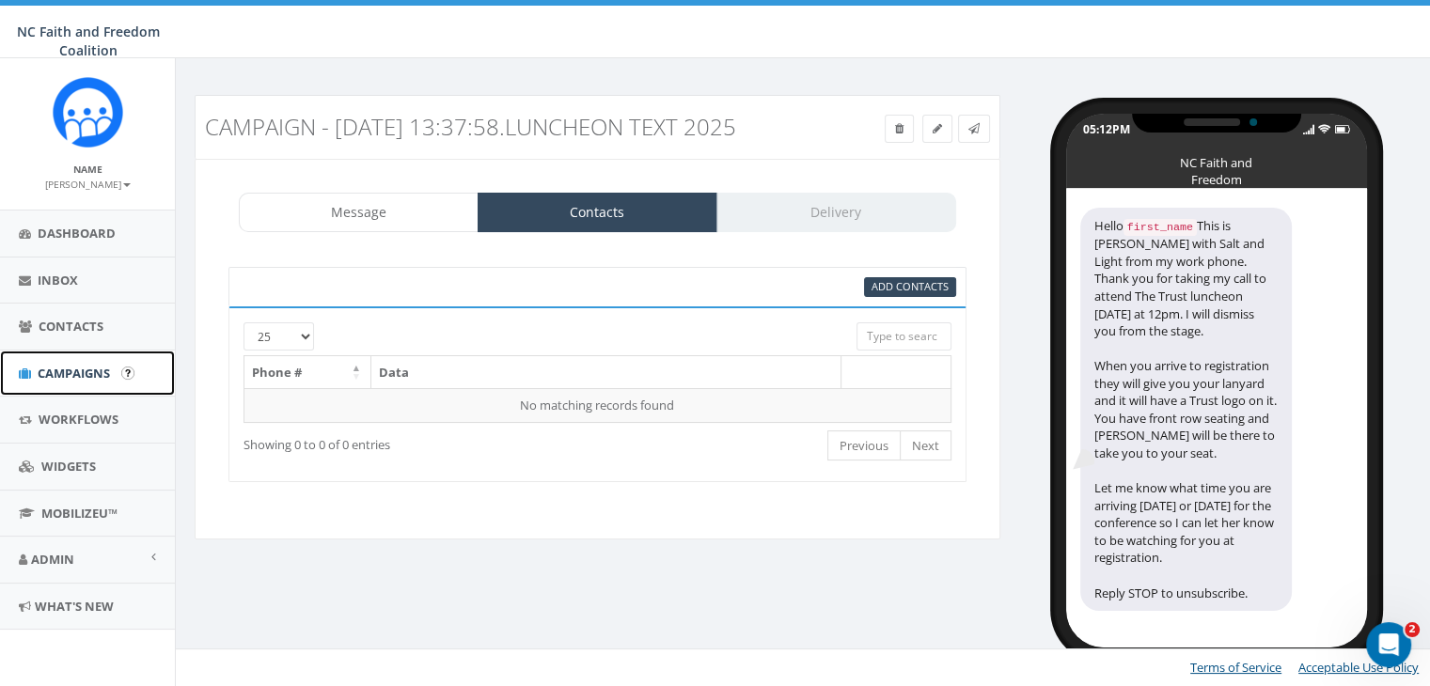
click at [82, 379] on span "Campaigns" at bounding box center [74, 373] width 72 height 17
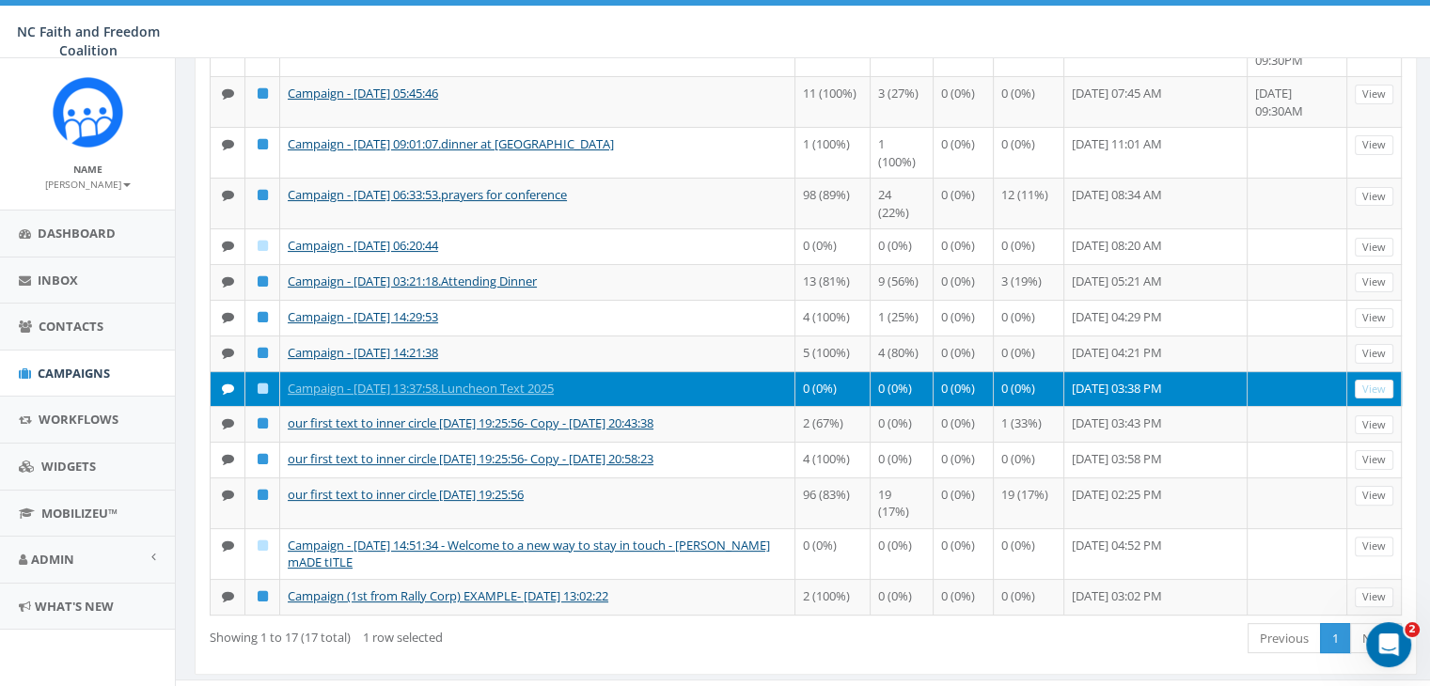
scroll to position [406, 0]
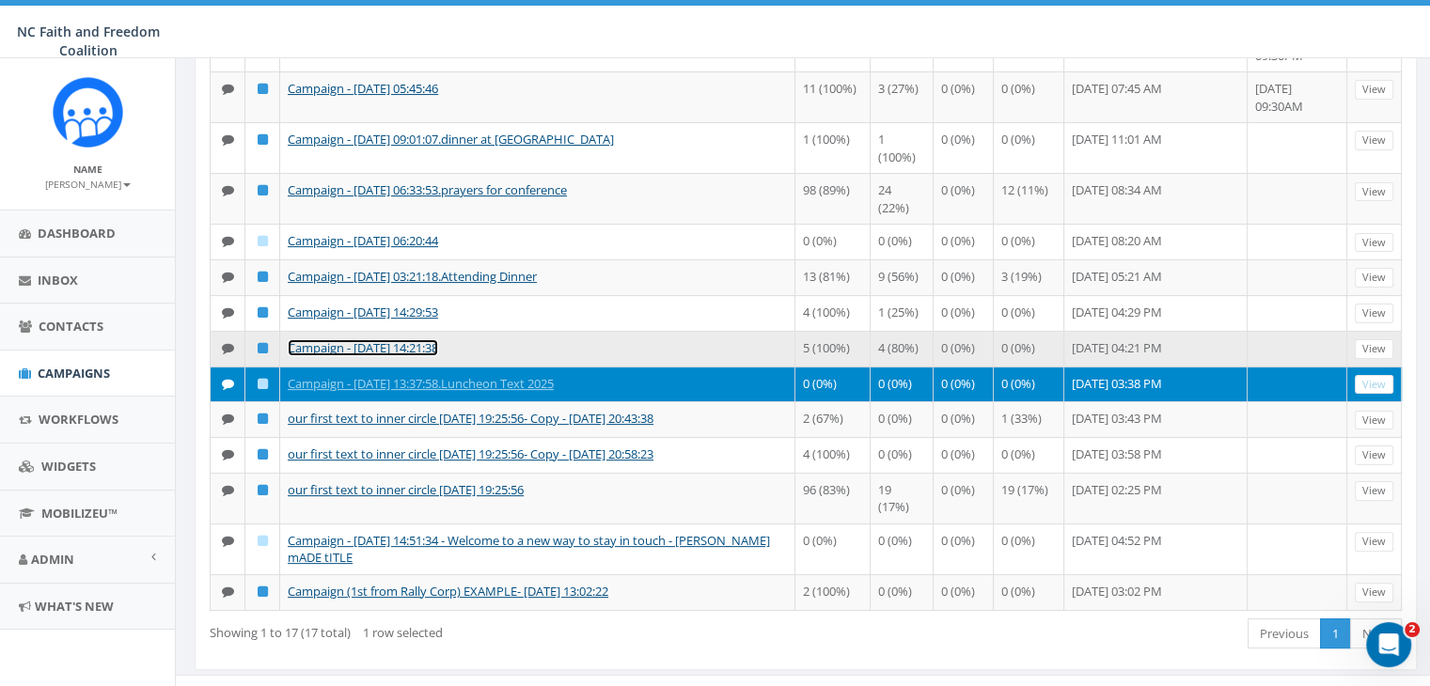
click at [430, 356] on link "Campaign - 09/22/2025, 14:21:38" at bounding box center [363, 347] width 150 height 17
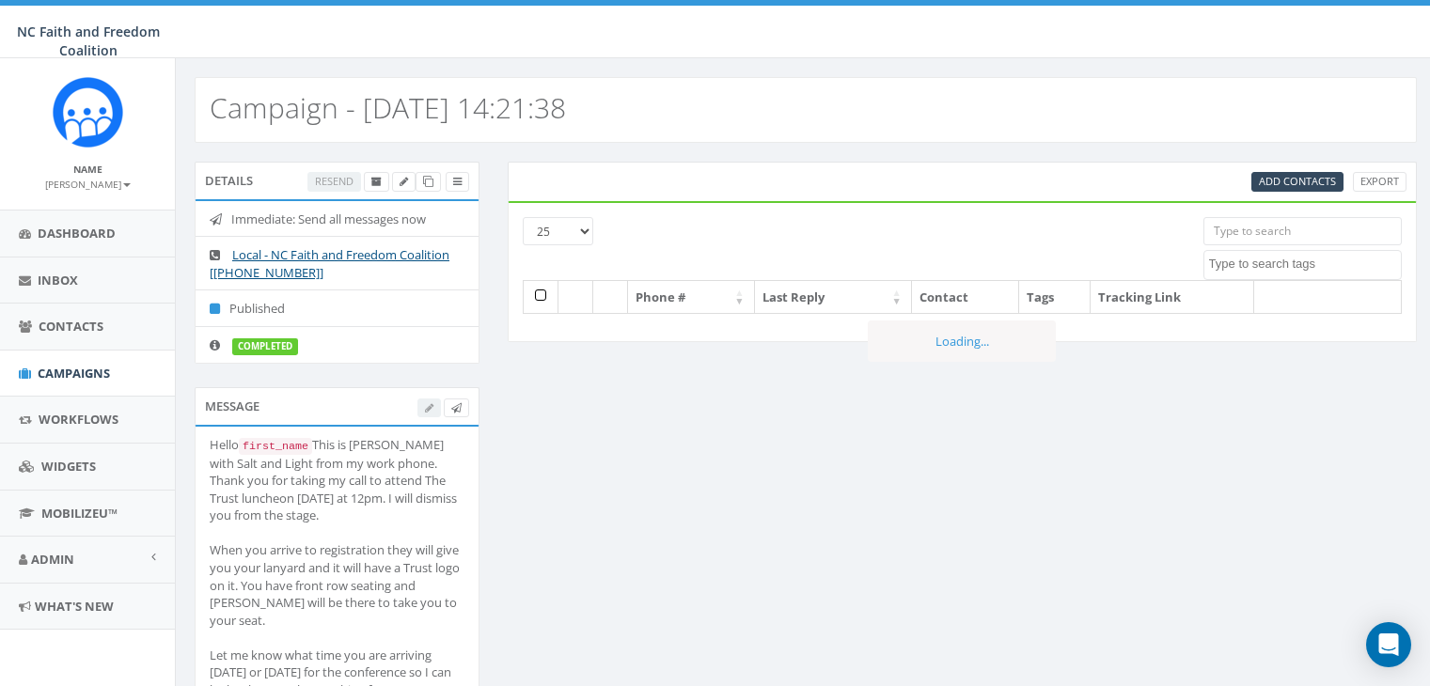
select select
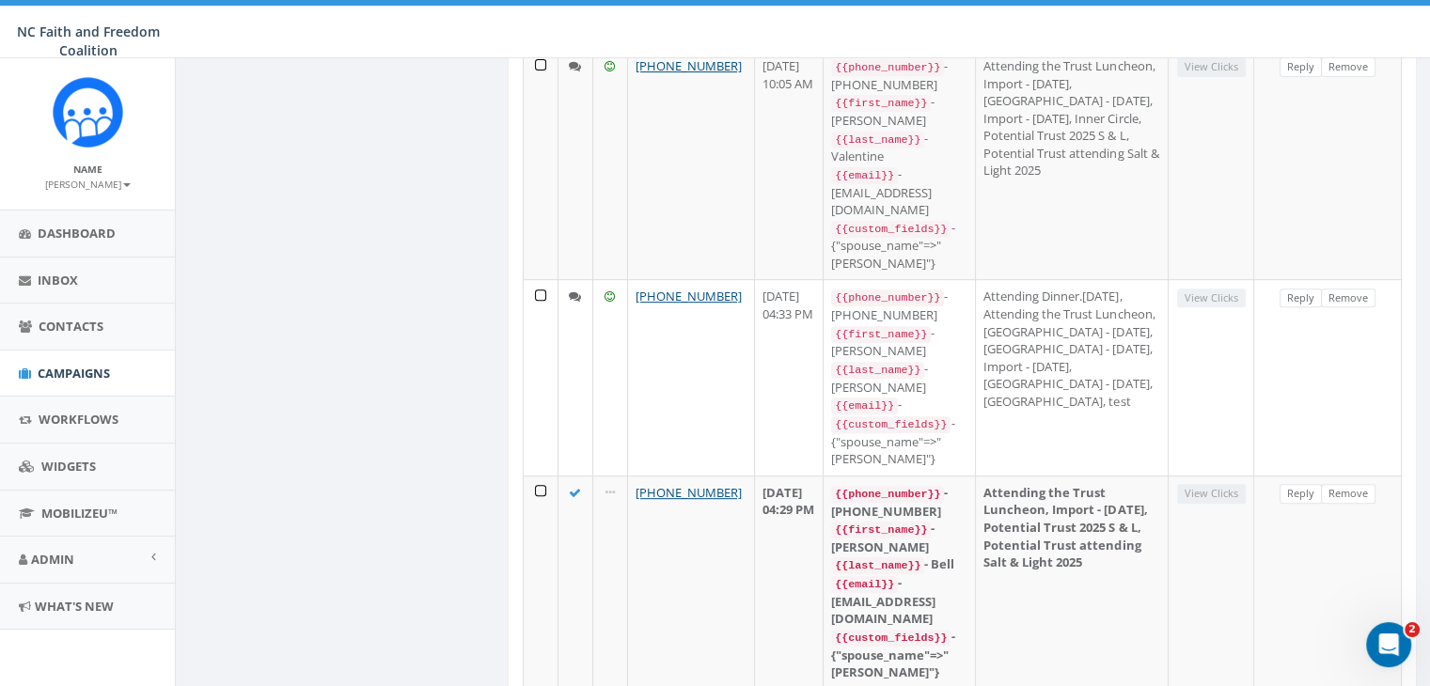
scroll to position [753, 0]
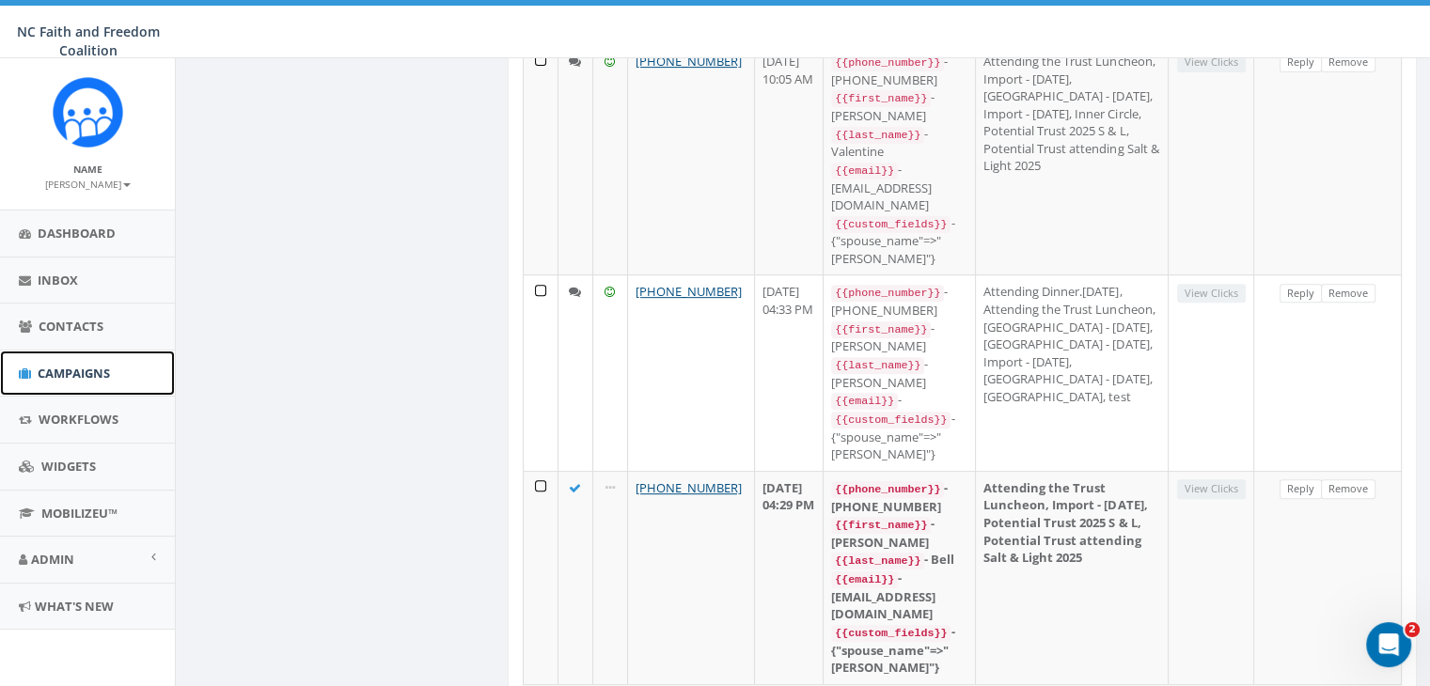
click at [43, 366] on span "Campaigns" at bounding box center [74, 373] width 72 height 17
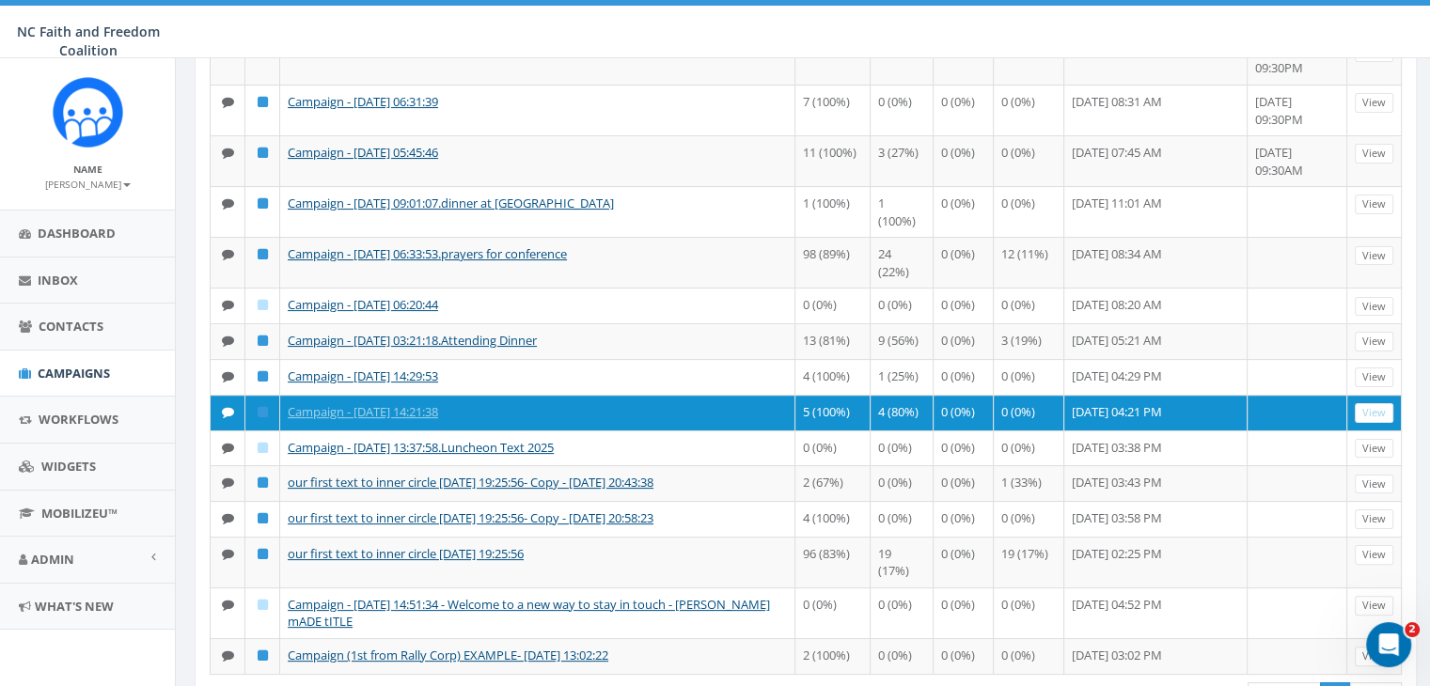
scroll to position [342, 0]
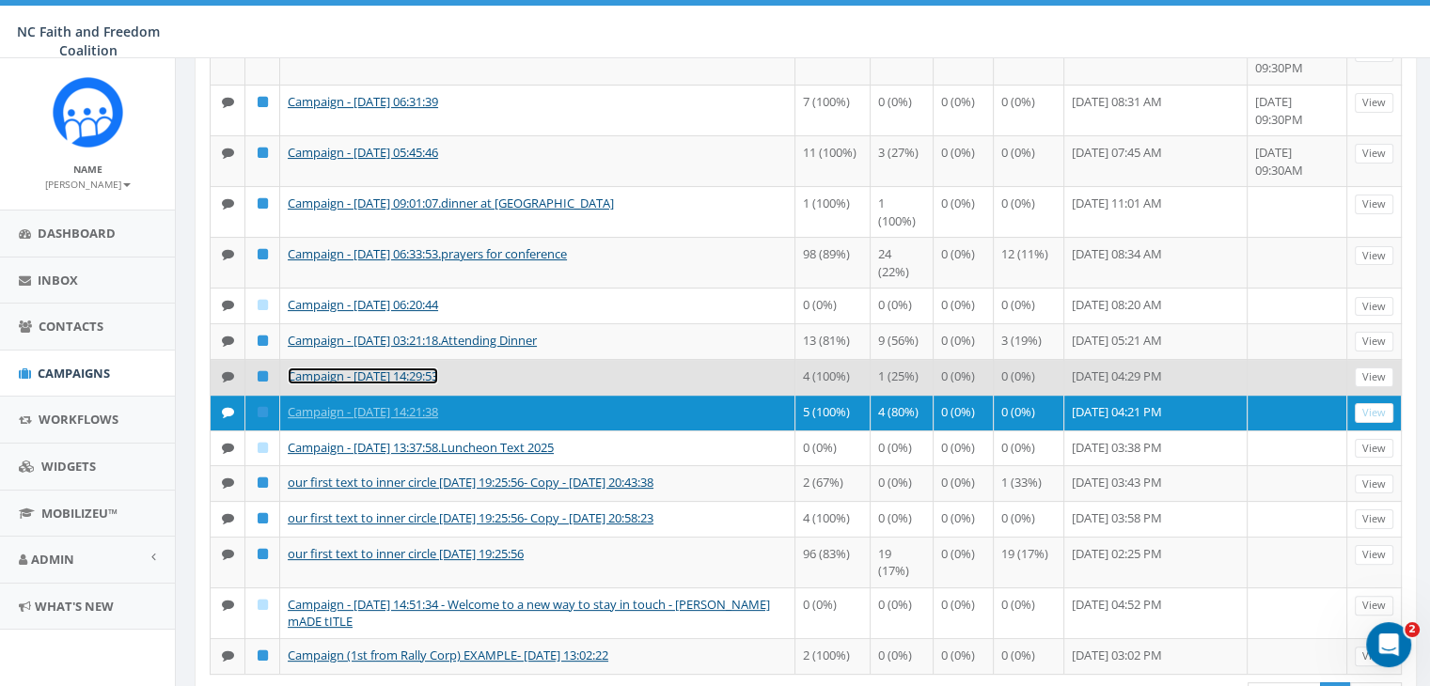
click at [380, 385] on link "Campaign - [DATE] 14:29:53" at bounding box center [363, 376] width 150 height 17
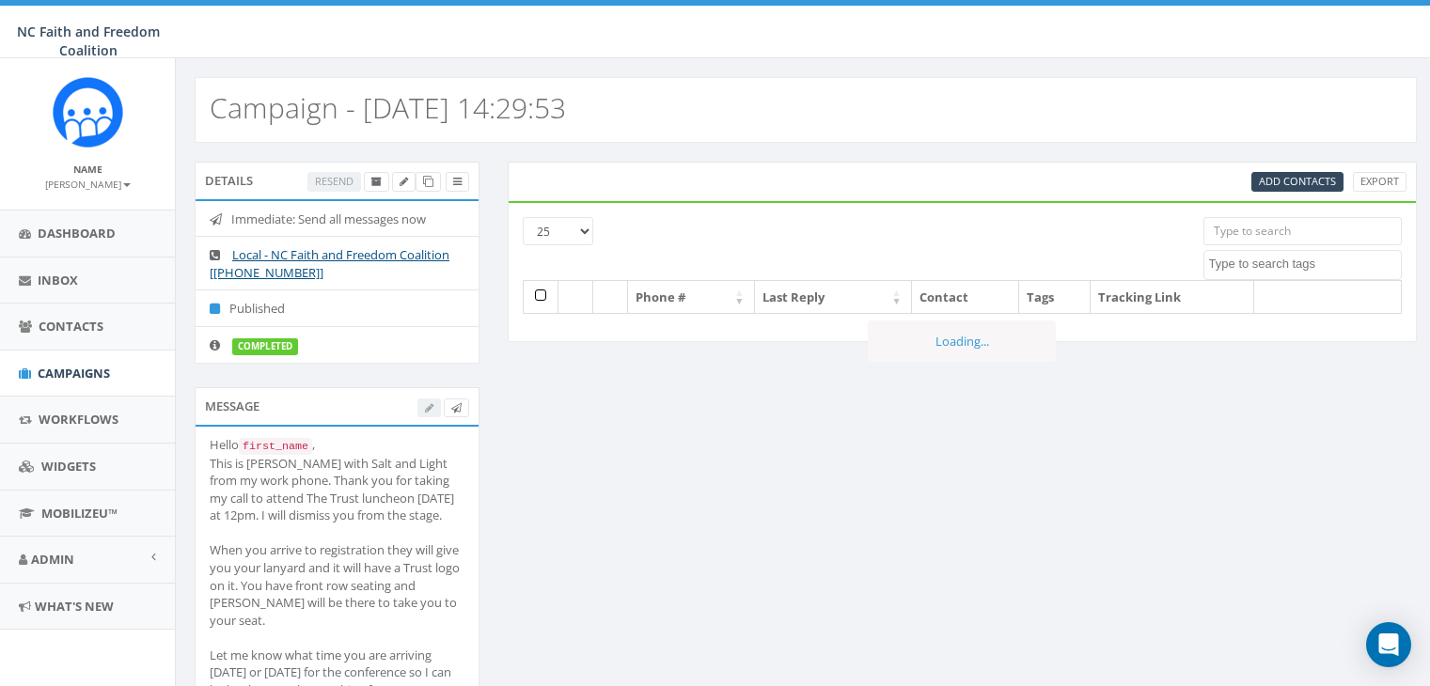
select select
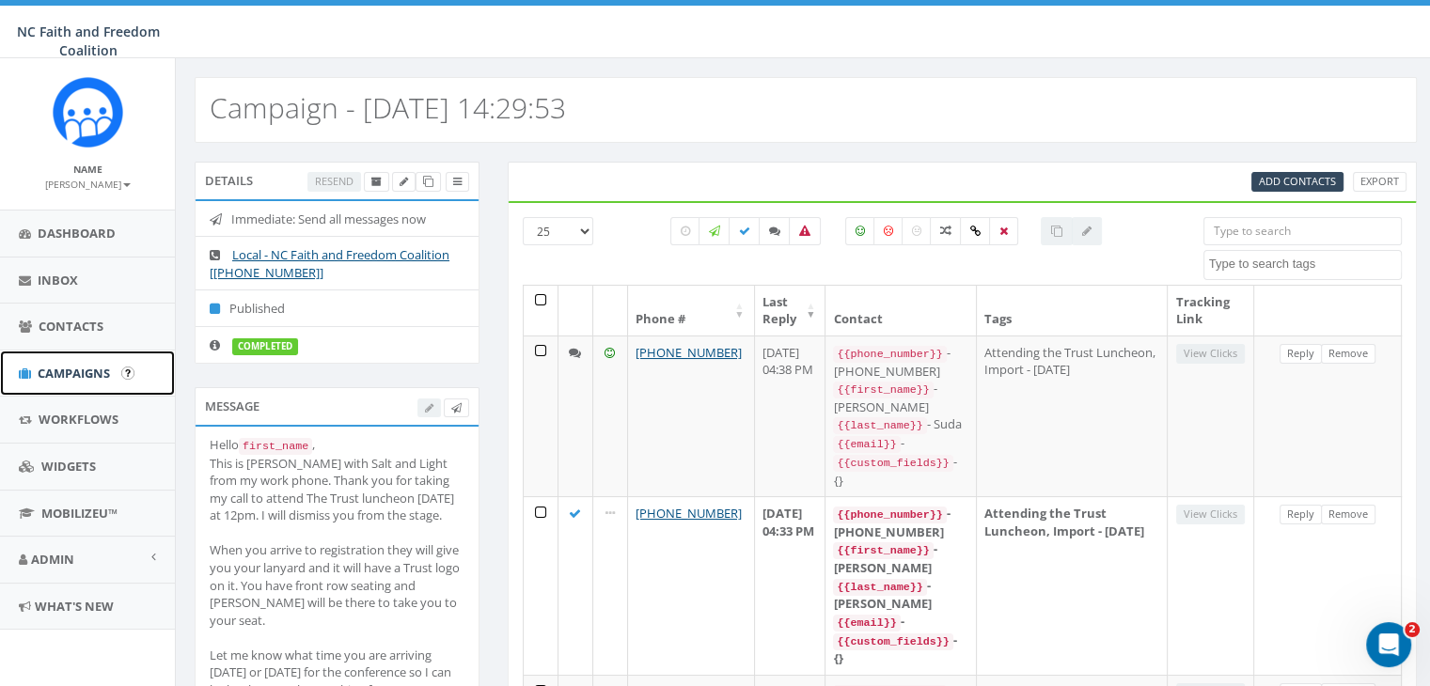
click at [71, 365] on span "Campaigns" at bounding box center [74, 373] width 72 height 17
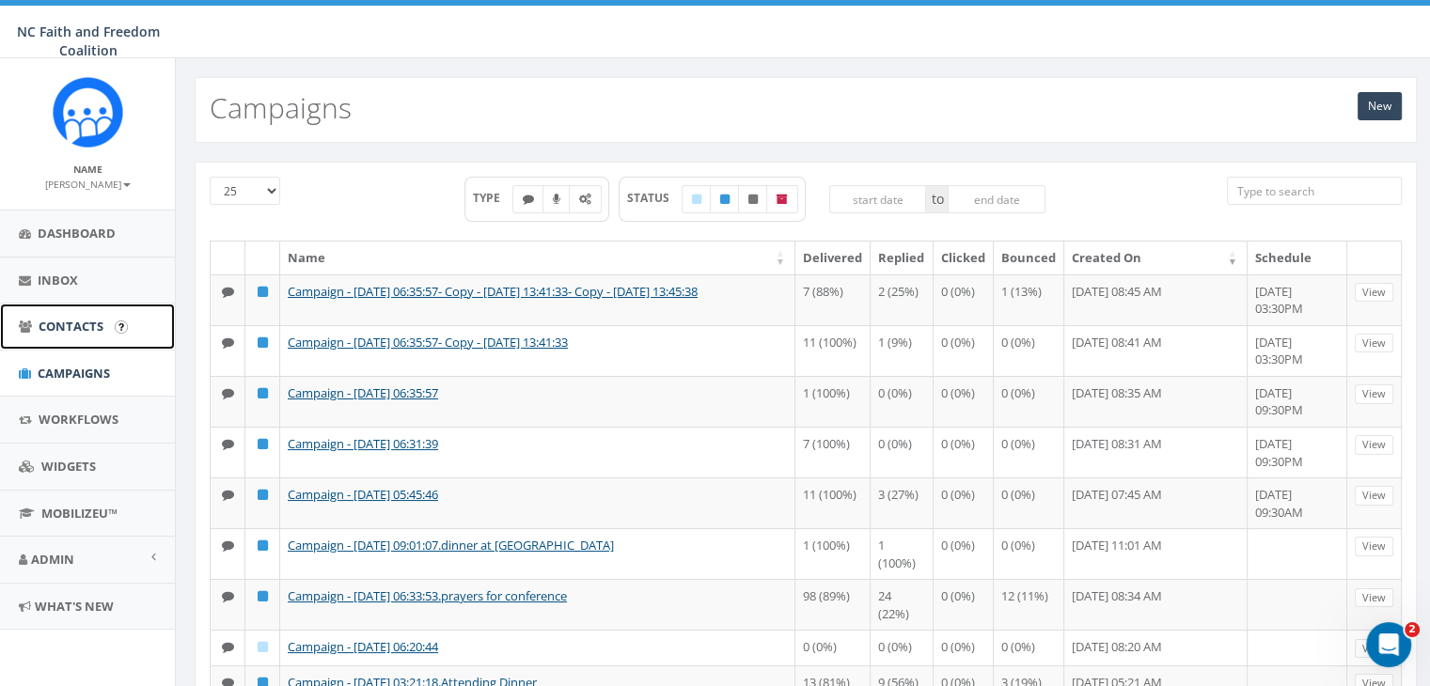
click at [81, 325] on span "Contacts" at bounding box center [71, 326] width 65 height 17
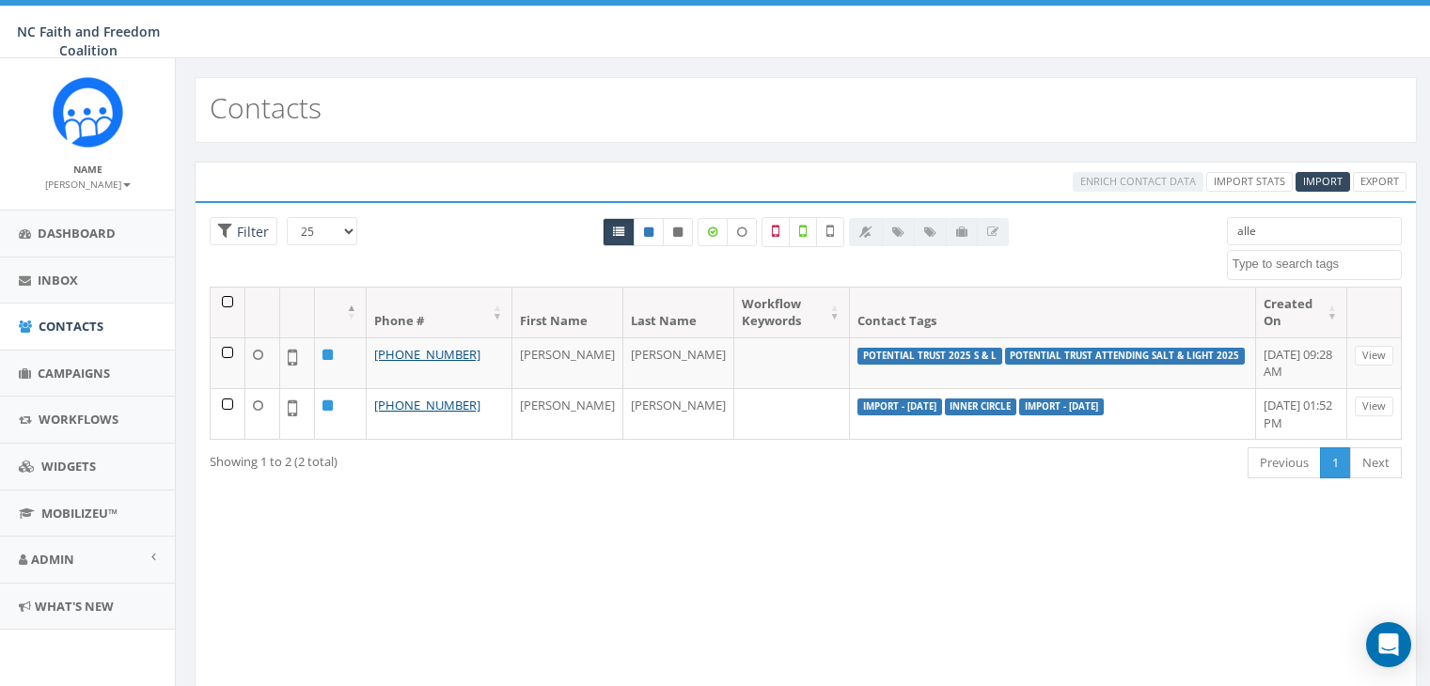
select select
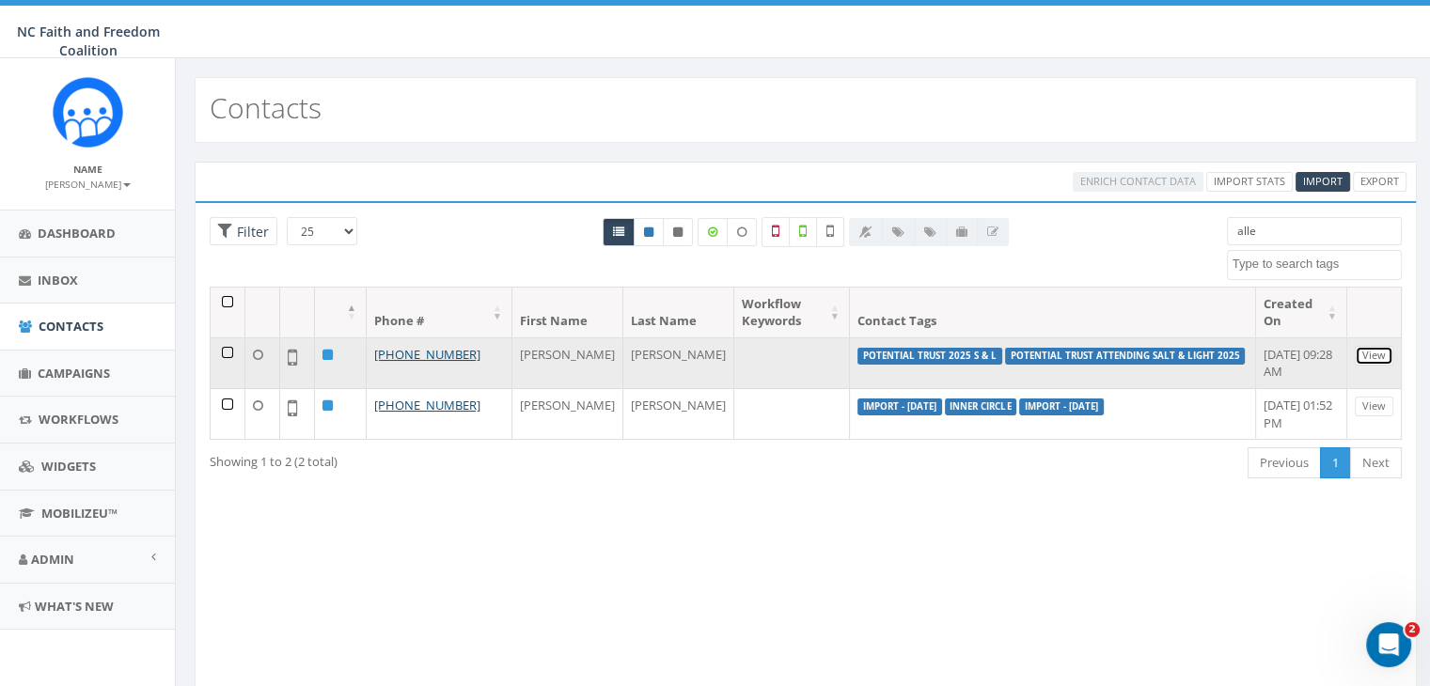
click at [1384, 355] on link "View" at bounding box center [1374, 356] width 39 height 20
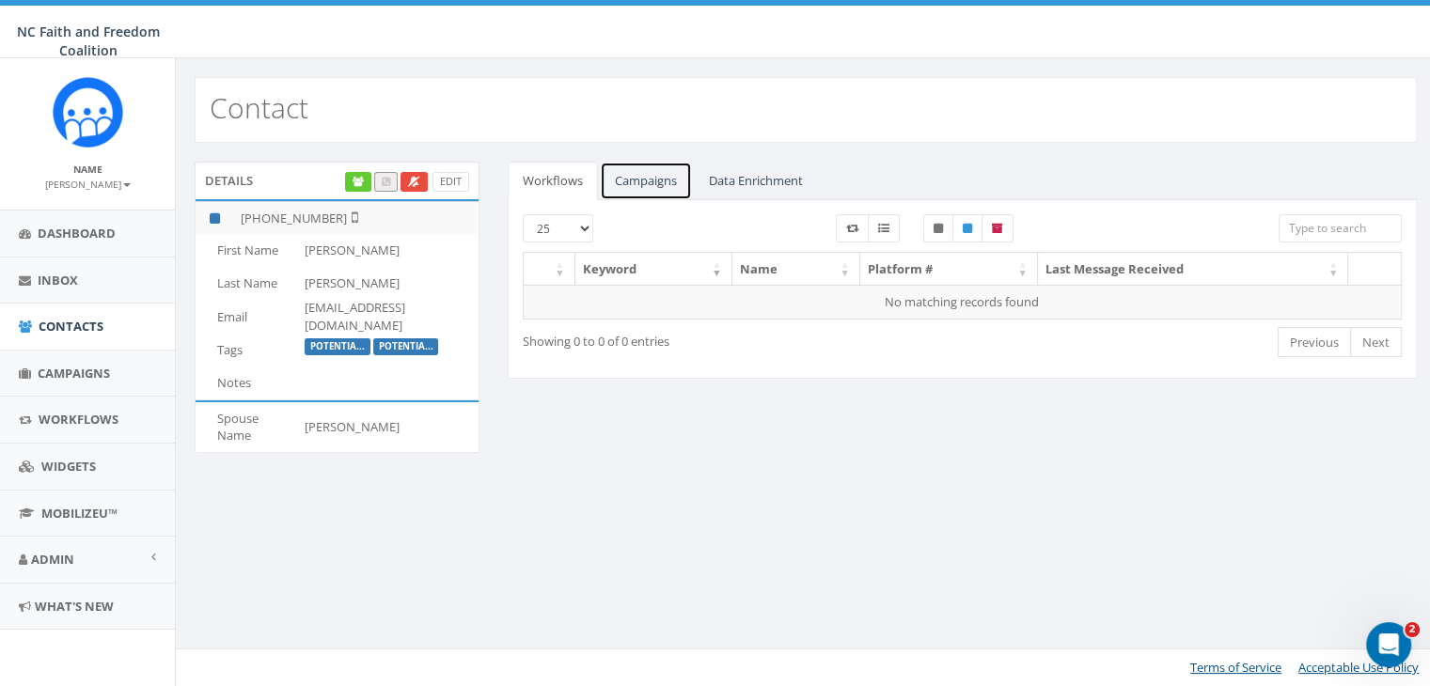
click at [667, 185] on link "Campaigns" at bounding box center [646, 181] width 92 height 39
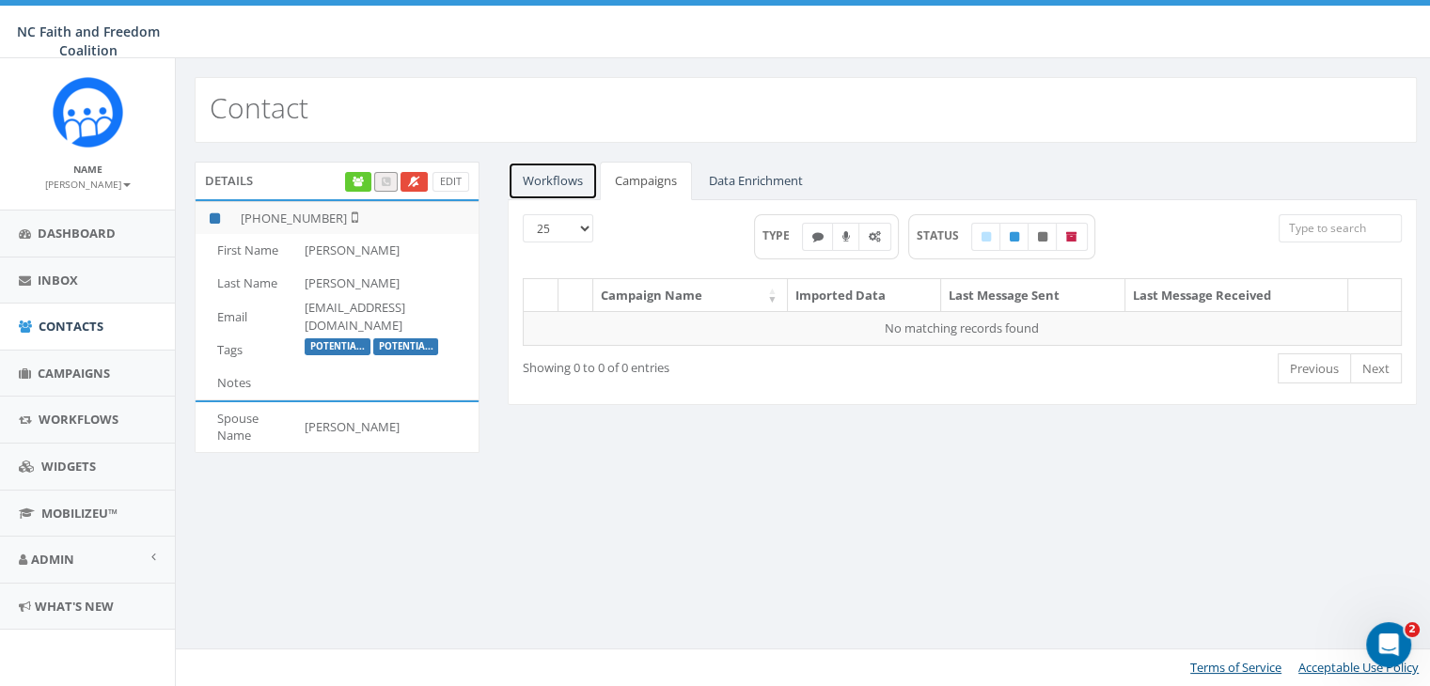
click at [544, 183] on link "Workflows" at bounding box center [553, 181] width 90 height 39
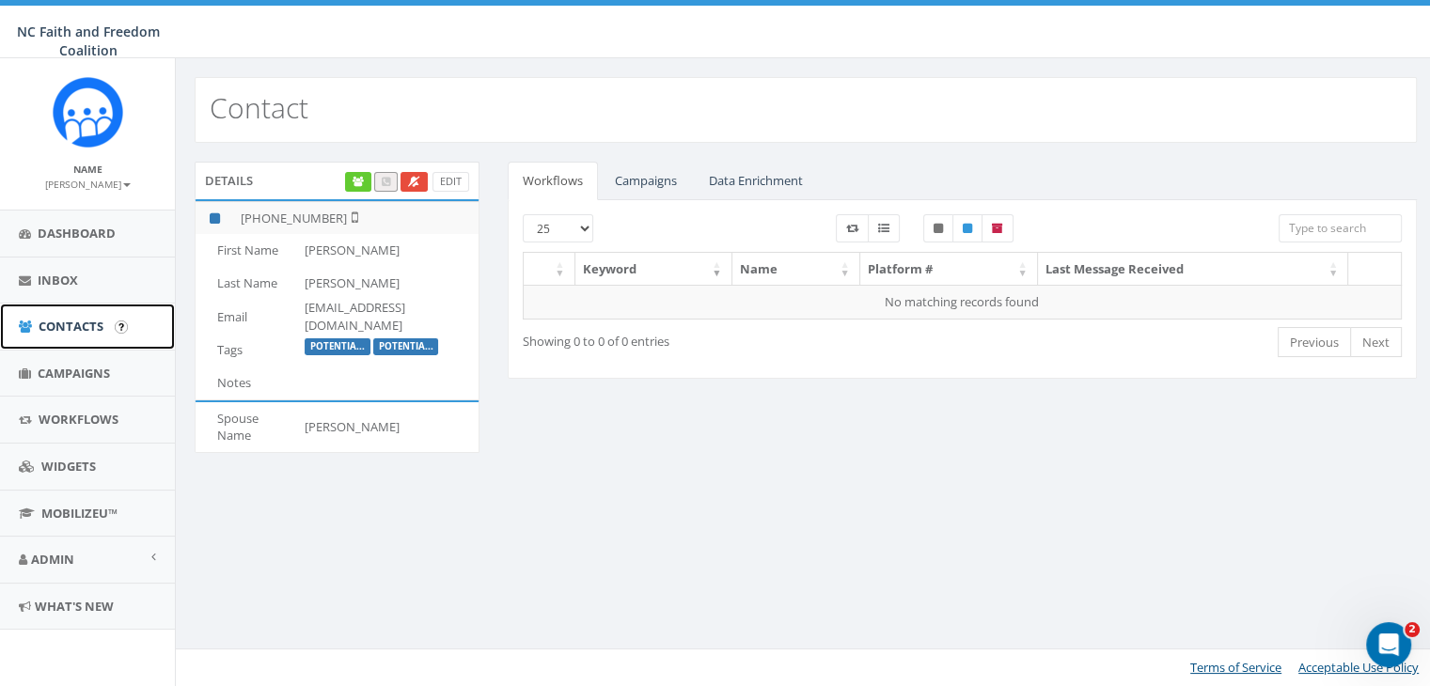
click at [63, 329] on span "Contacts" at bounding box center [71, 326] width 65 height 17
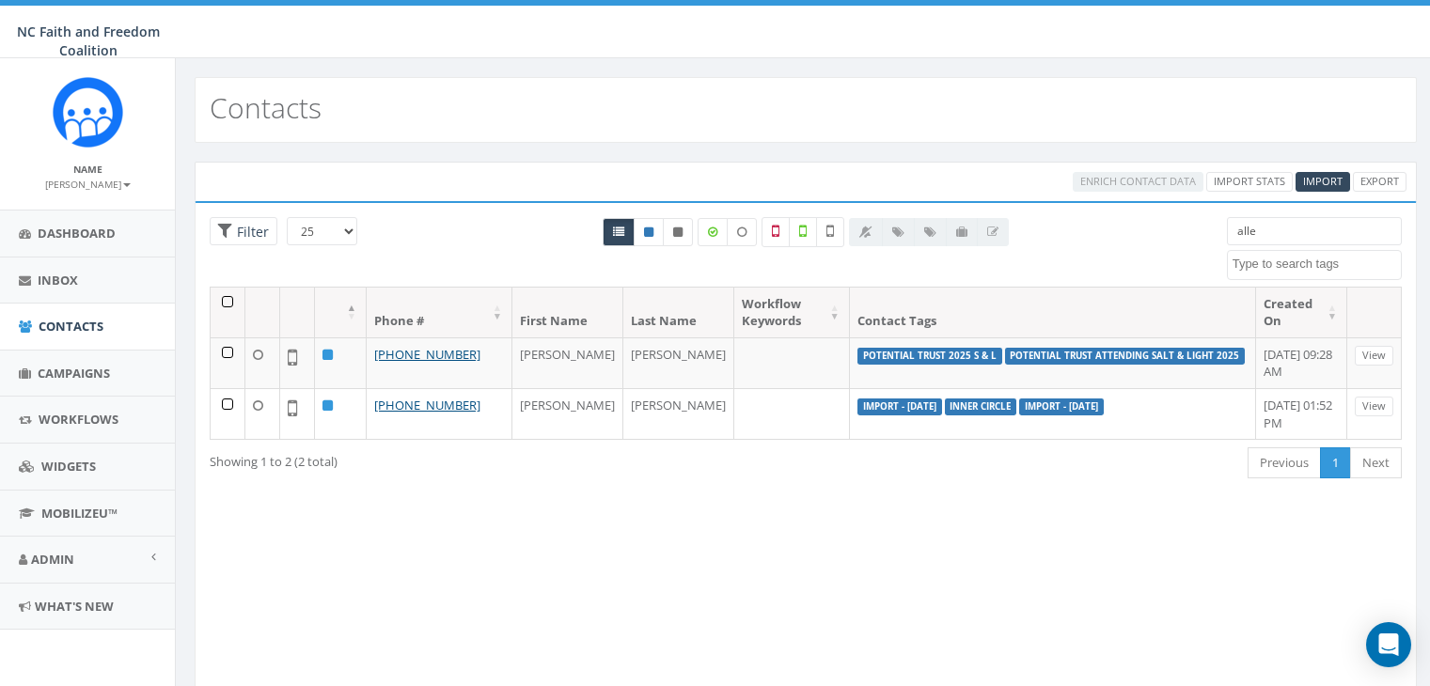
select select
click at [1329, 236] on input "alle" at bounding box center [1314, 231] width 175 height 28
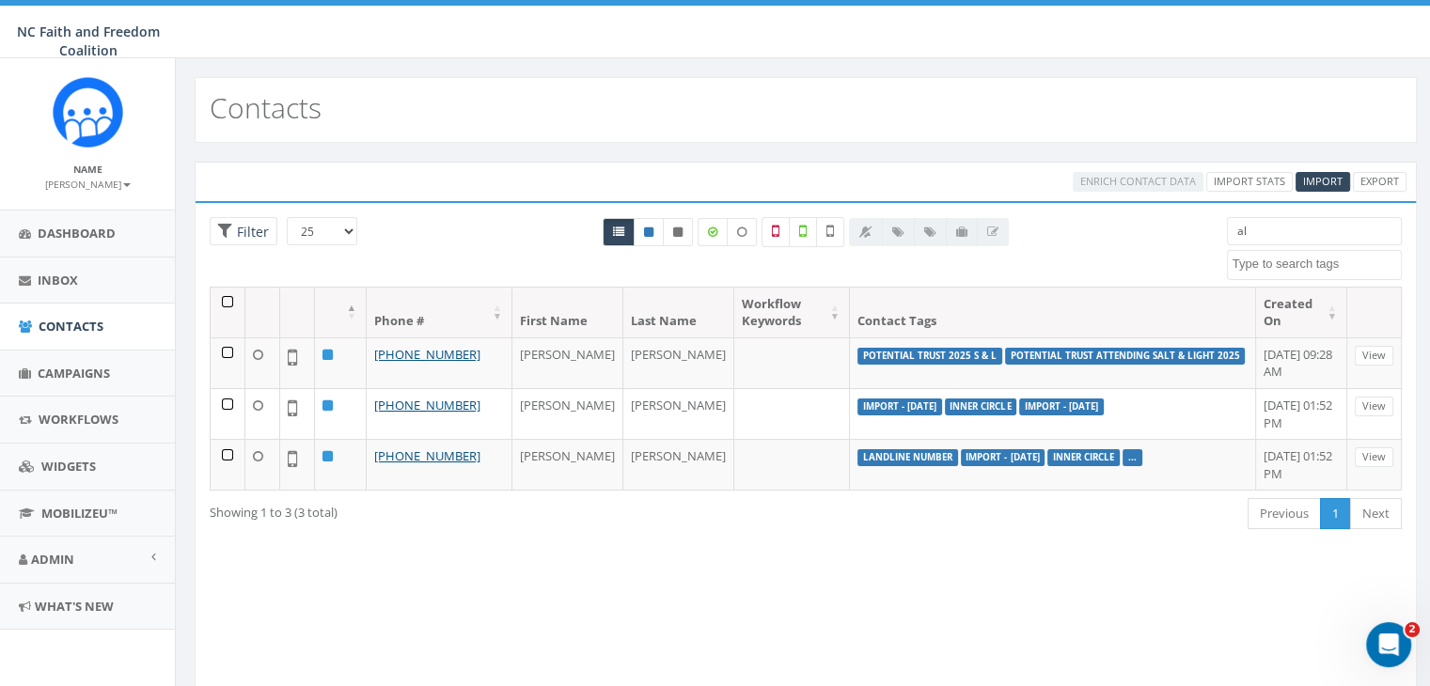
type input "a"
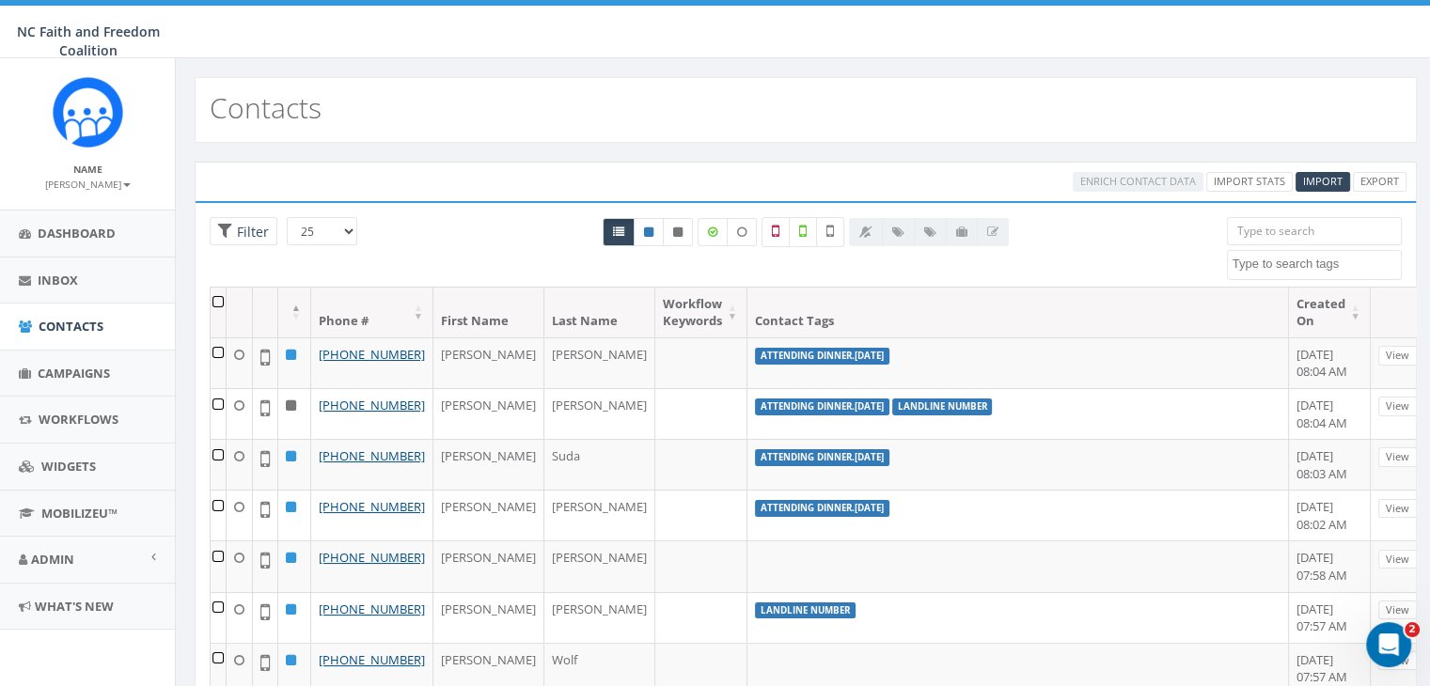
click at [1271, 235] on input "search" at bounding box center [1314, 231] width 175 height 28
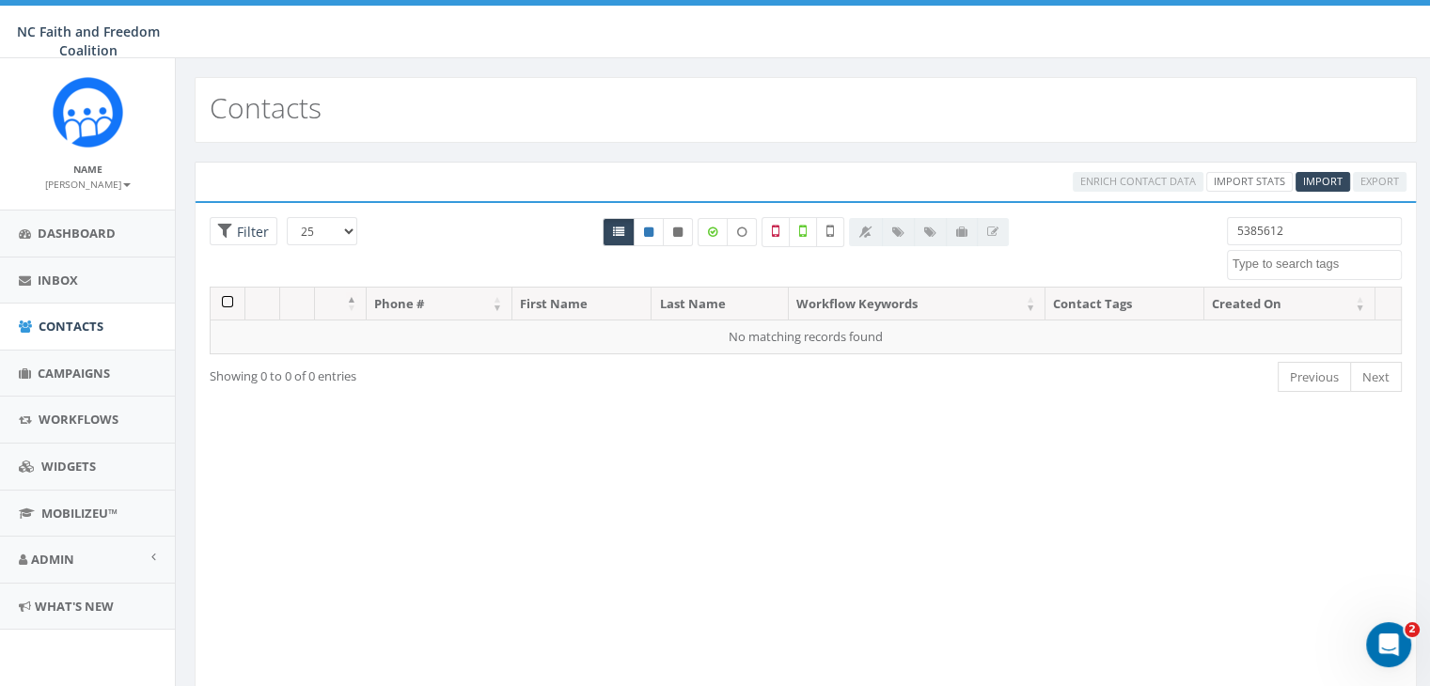
click at [1271, 235] on input "5385612" at bounding box center [1314, 231] width 175 height 28
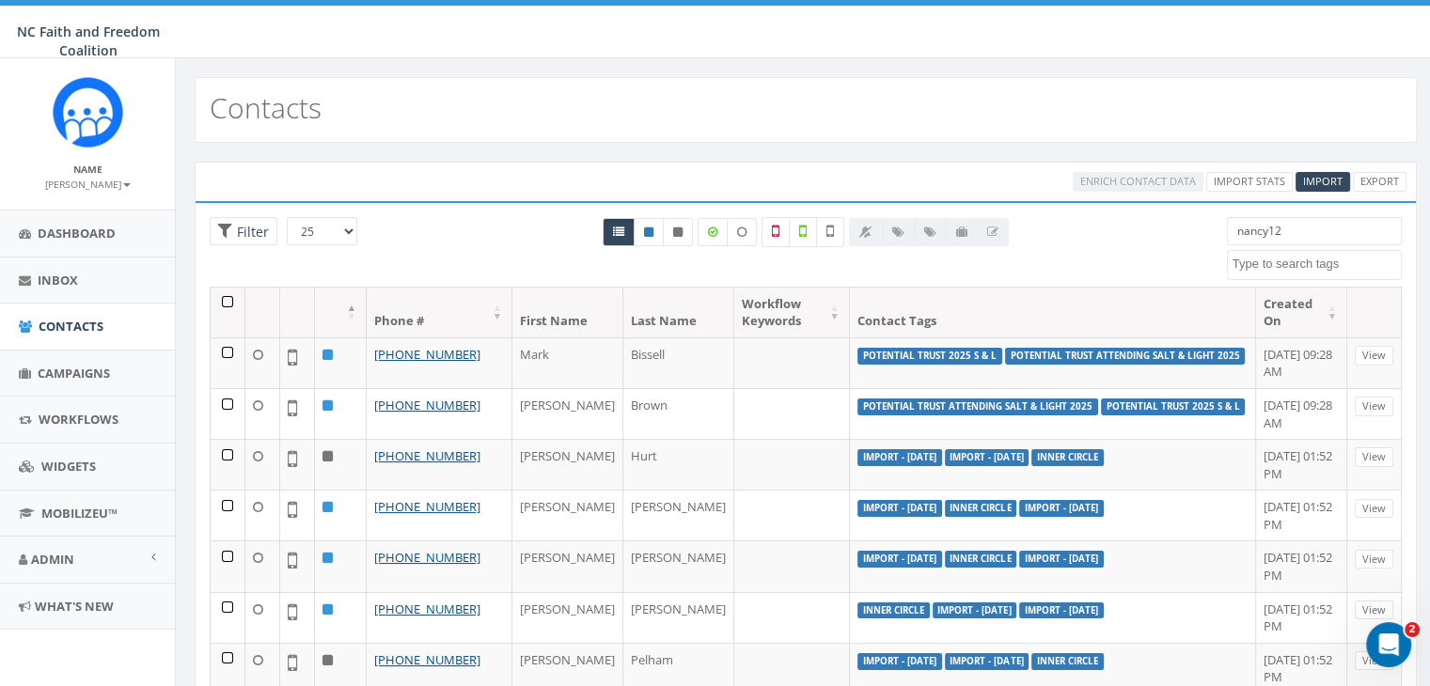
click at [1320, 238] on input "nancy12" at bounding box center [1314, 231] width 175 height 28
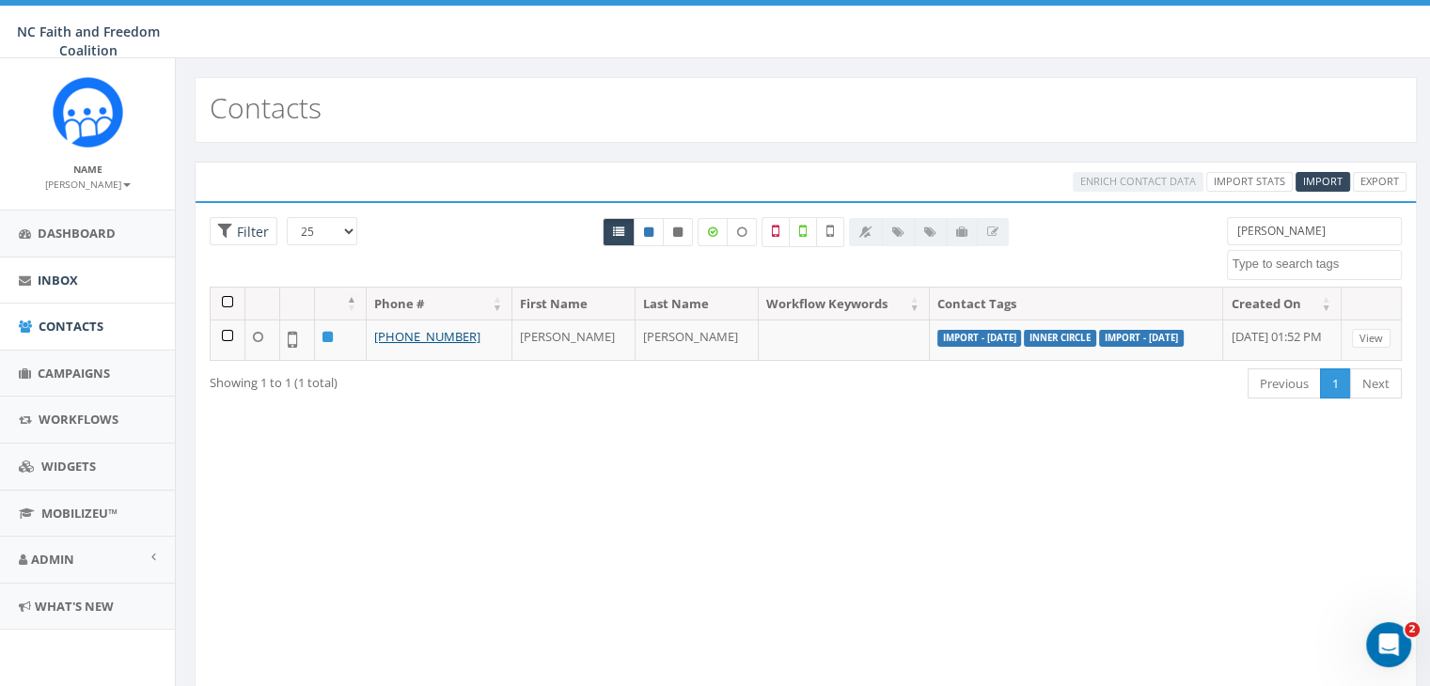
type input "nancy"
click at [70, 278] on span "Inbox" at bounding box center [58, 280] width 40 height 17
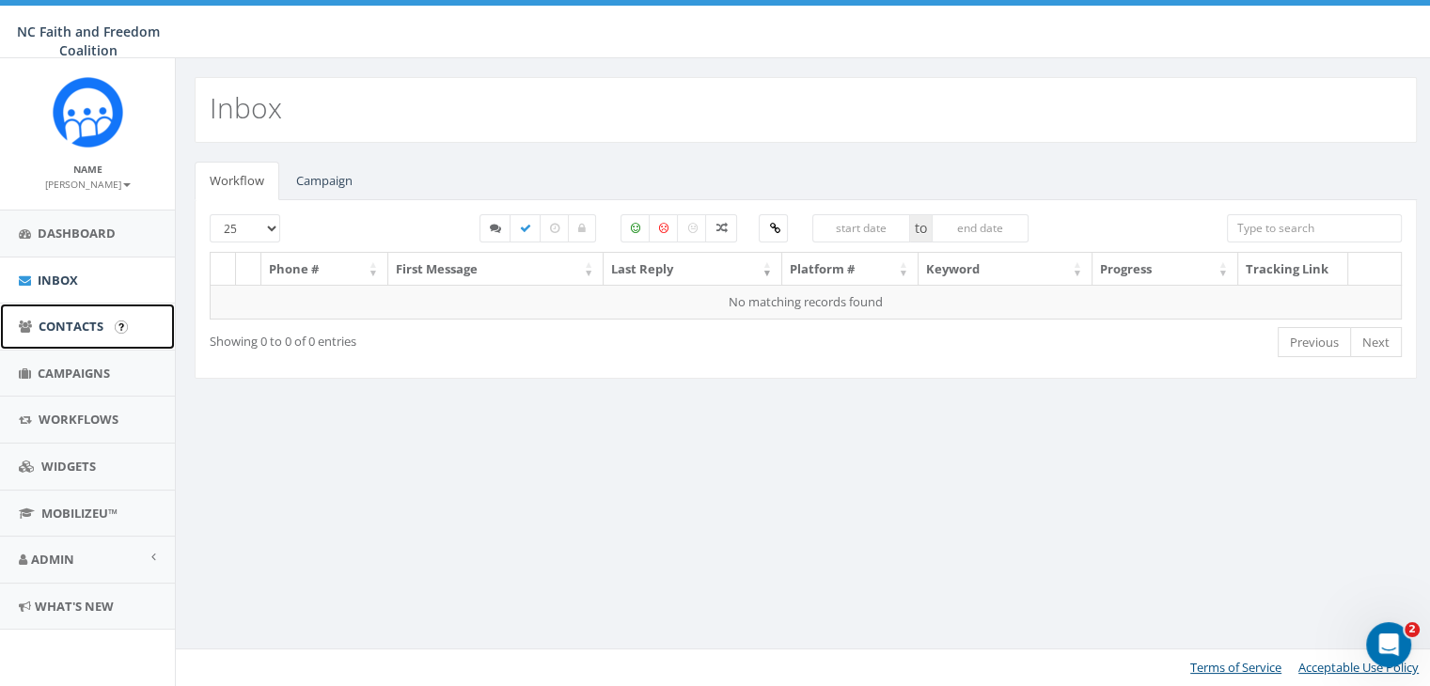
click at [70, 323] on span "Contacts" at bounding box center [71, 326] width 65 height 17
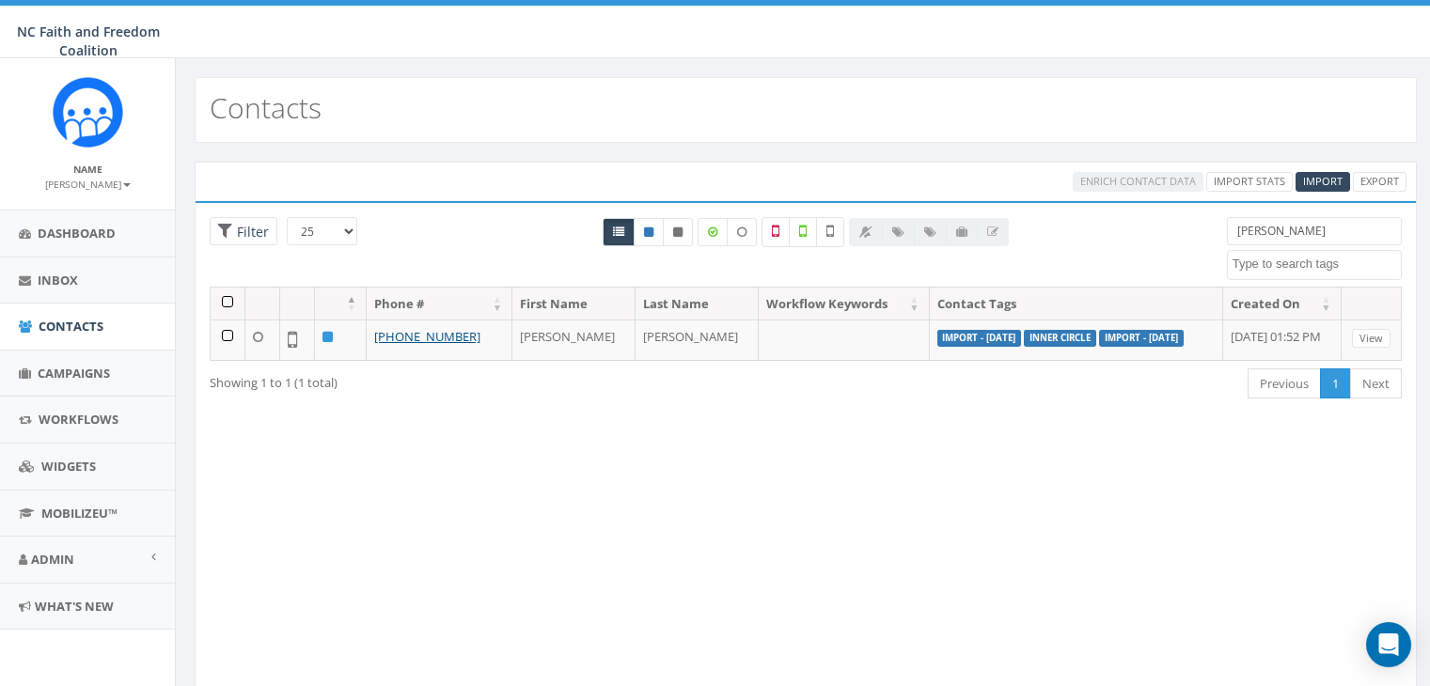
select select
